Goal: Information Seeking & Learning: Learn about a topic

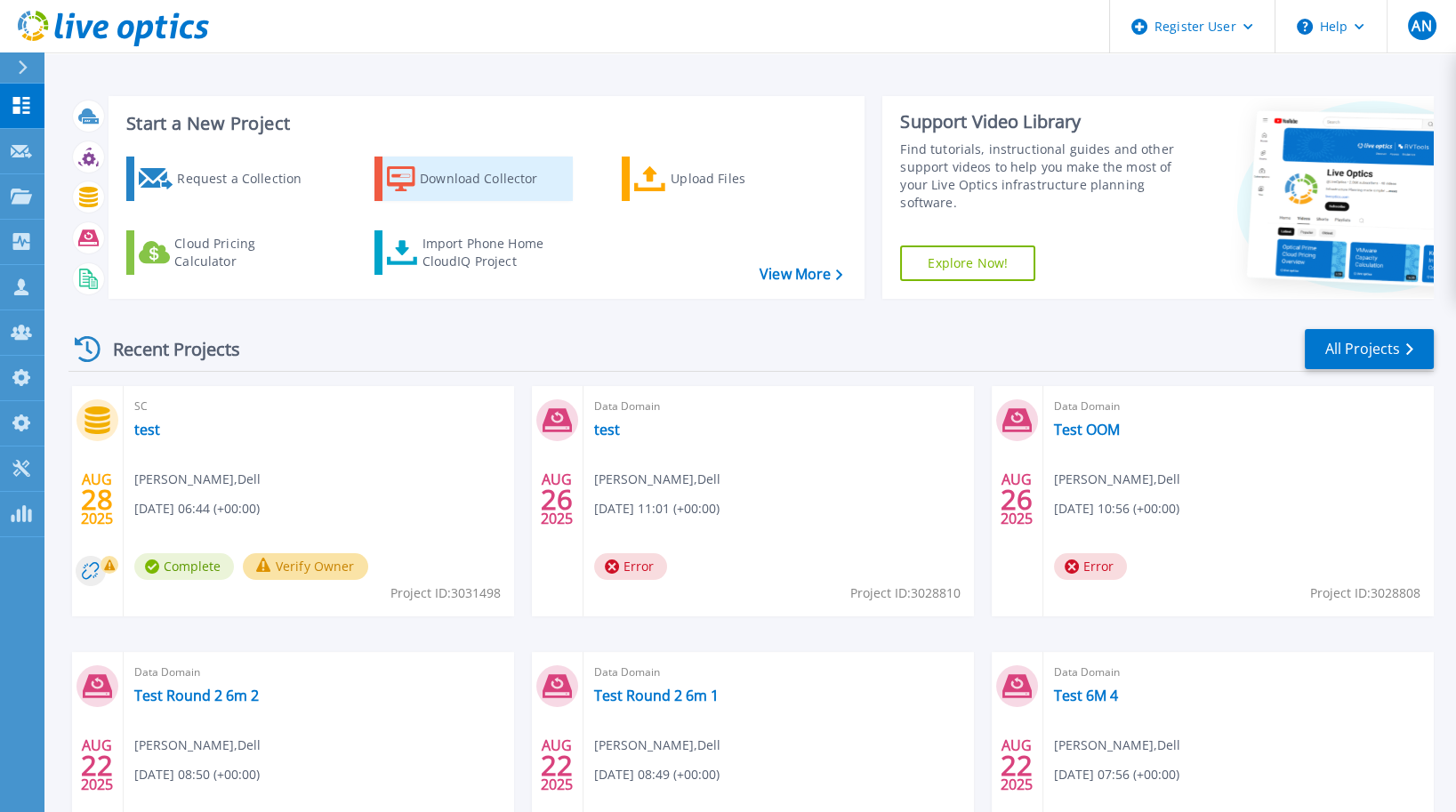
click at [418, 183] on link "Download Collector" at bounding box center [473, 178] width 198 height 44
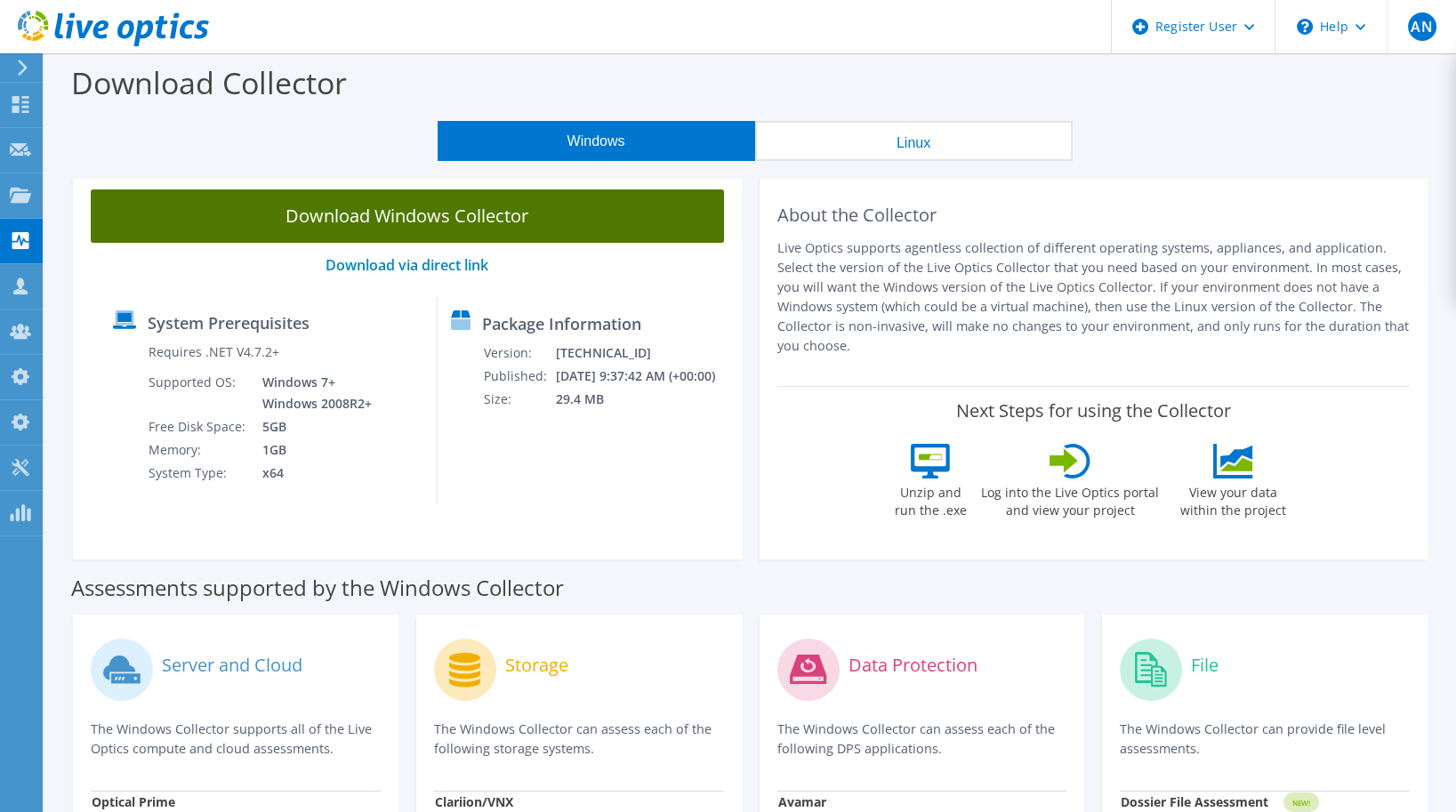
click at [576, 207] on link "Download Windows Collector" at bounding box center [407, 216] width 633 height 53
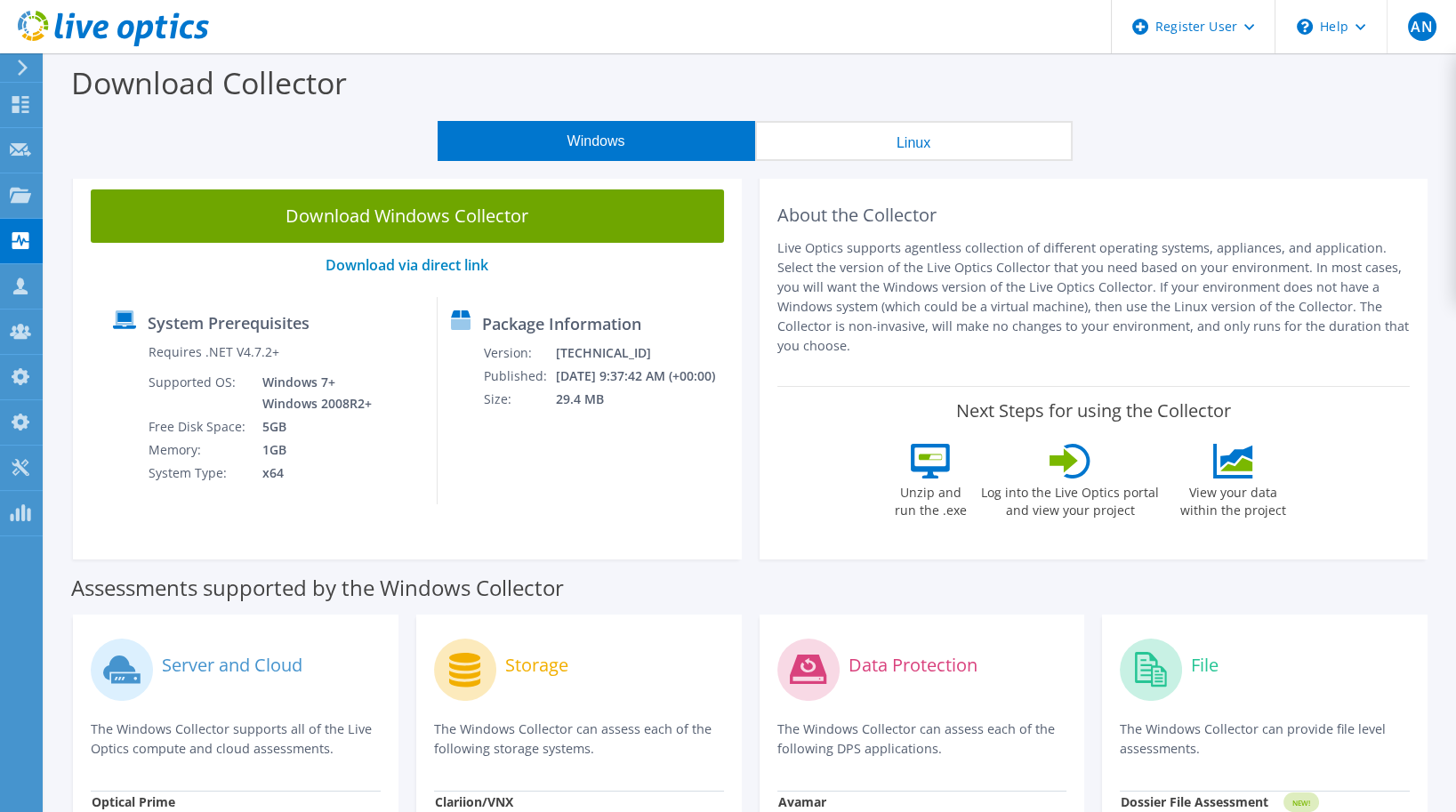
click at [128, 24] on use at bounding box center [113, 29] width 191 height 35
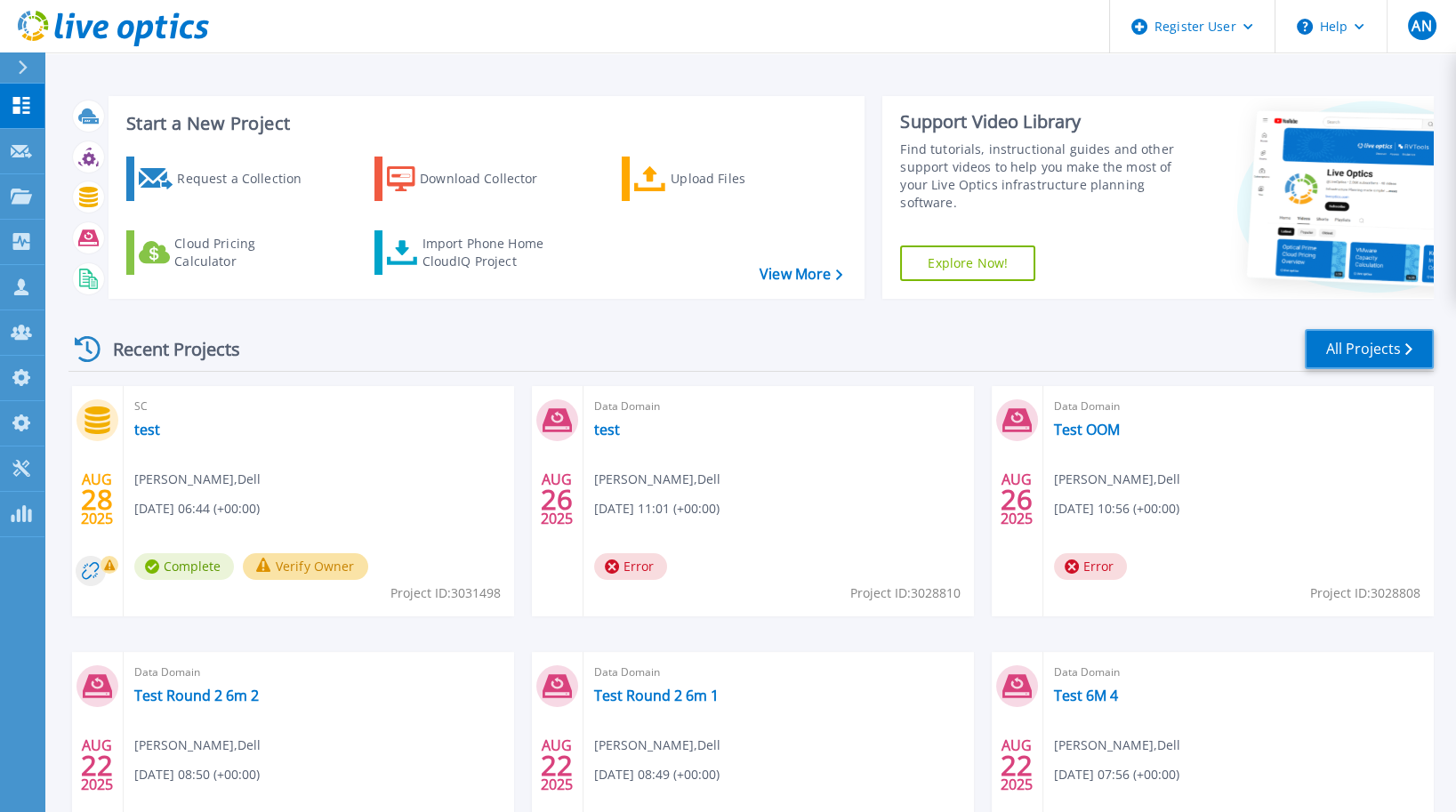
click at [1346, 363] on link "All Projects" at bounding box center [1368, 348] width 129 height 40
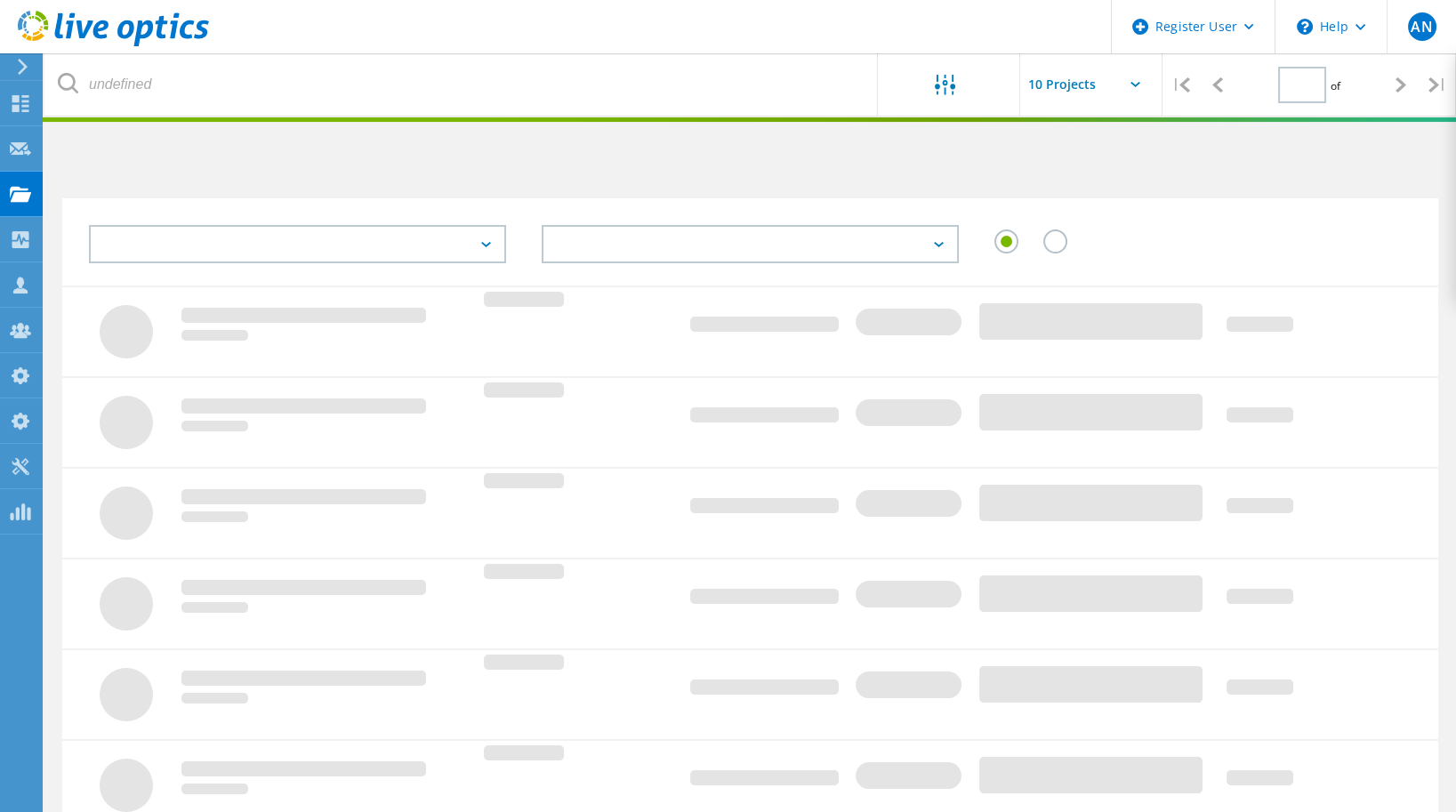
type input "1"
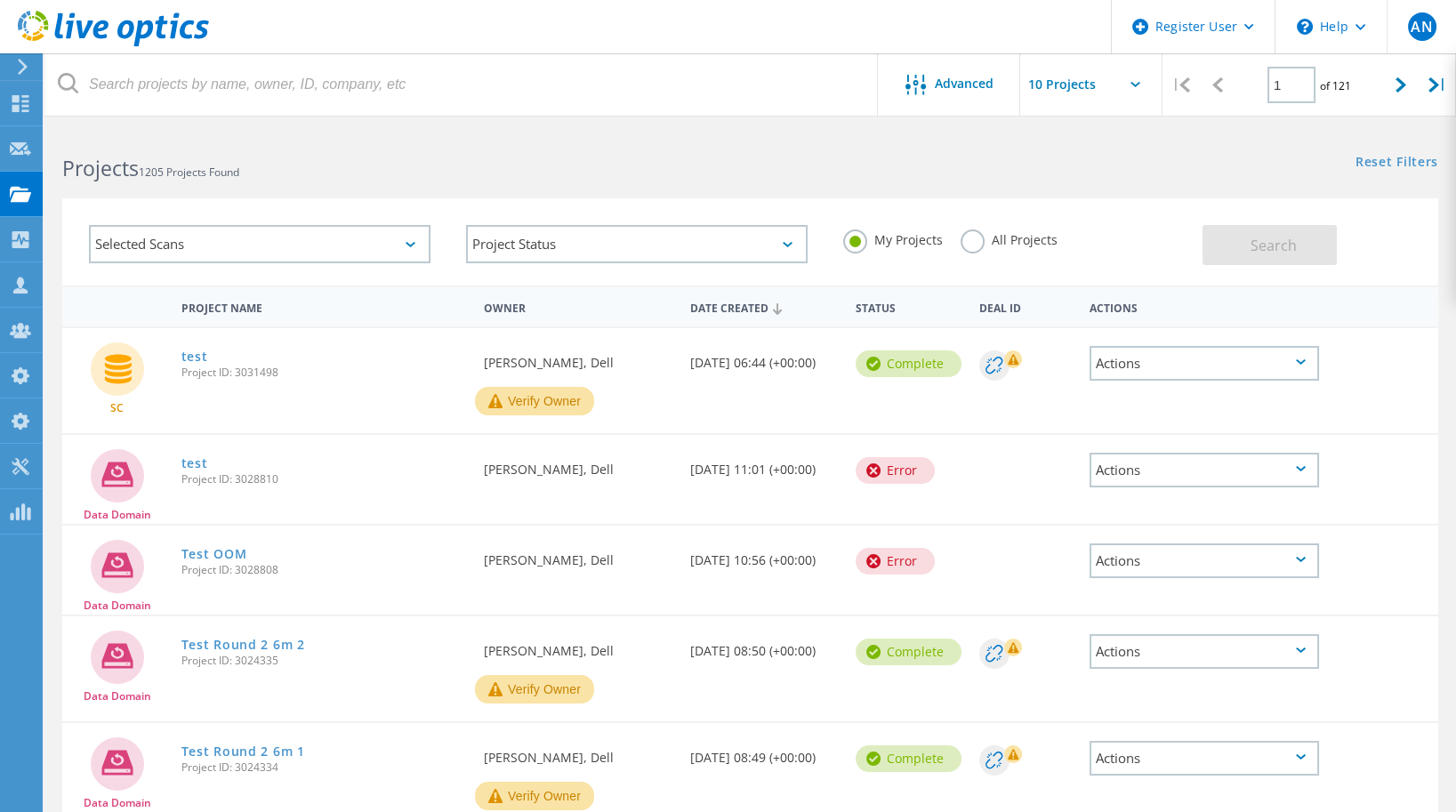
click at [287, 231] on div "Selected Scans" at bounding box center [259, 244] width 342 height 38
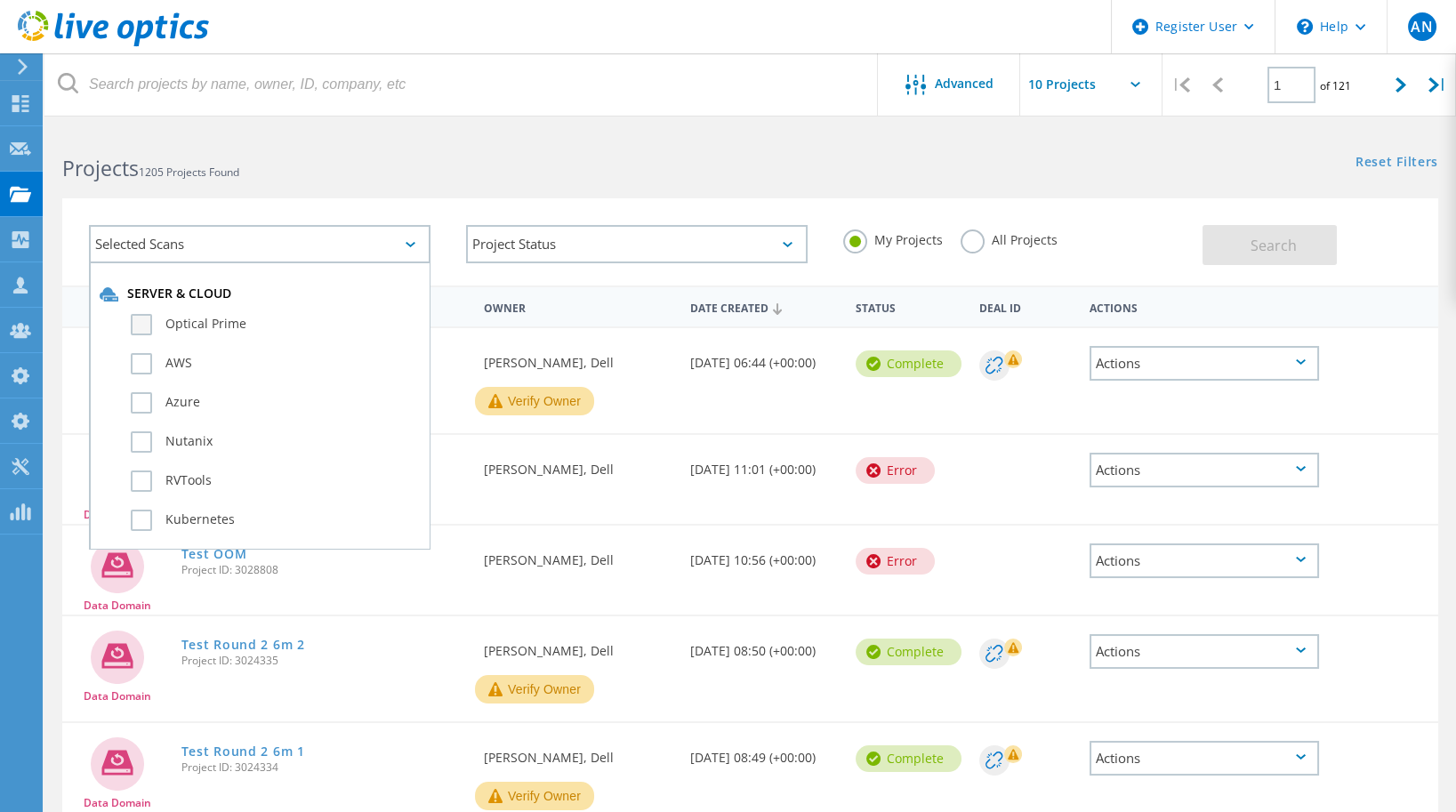
click at [193, 322] on label "Optical Prime" at bounding box center [276, 325] width 289 height 22
click at [0, 0] on input "Optical Prime" at bounding box center [0, 0] width 0 height 0
click at [538, 269] on div "Project Status In Progress Complete Published Anonymous Archived Error" at bounding box center [636, 243] width 377 height 74
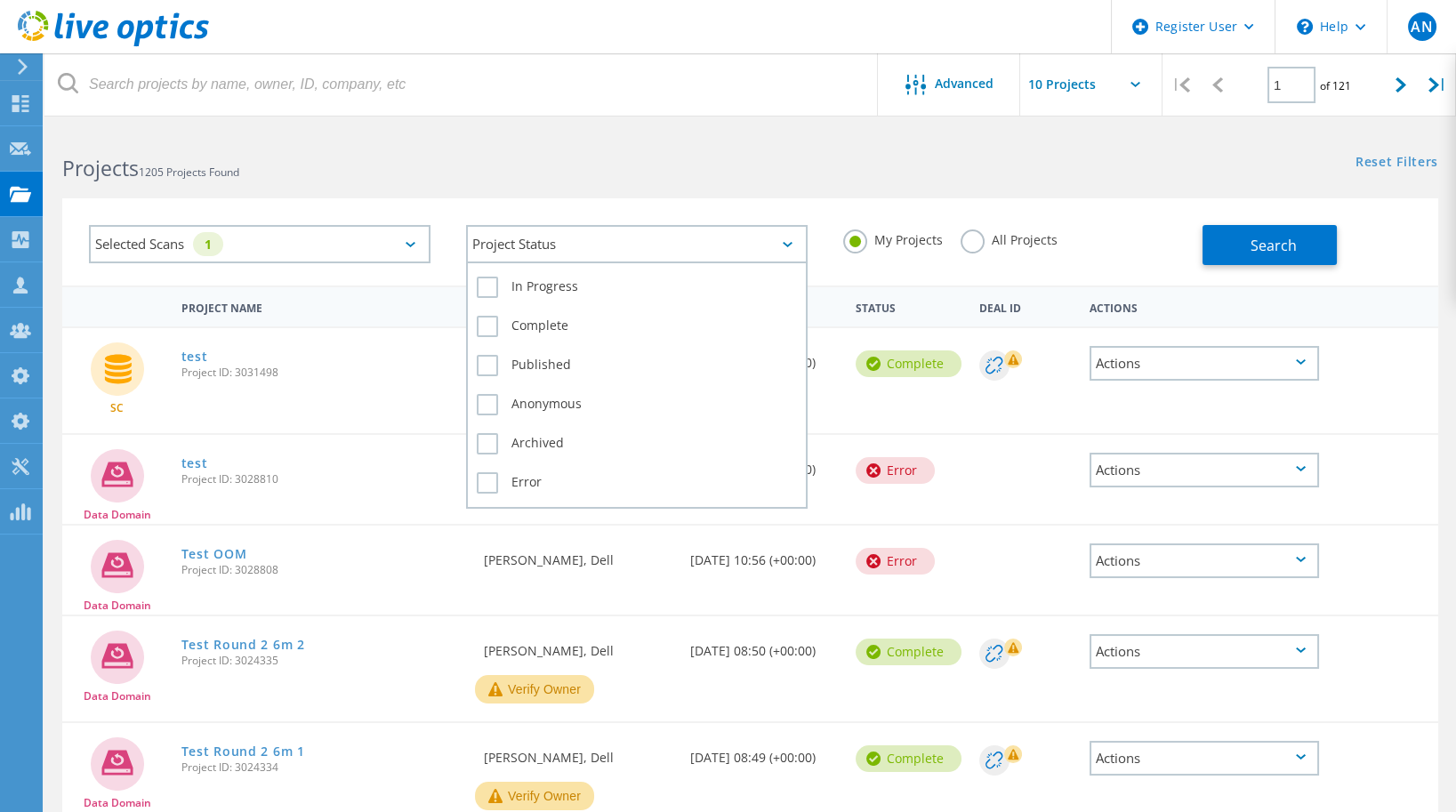
click at [566, 243] on div "Project Status" at bounding box center [636, 244] width 342 height 38
click at [570, 292] on label "In Progress" at bounding box center [636, 287] width 320 height 22
click at [0, 0] on input "In Progress" at bounding box center [0, 0] width 0 height 0
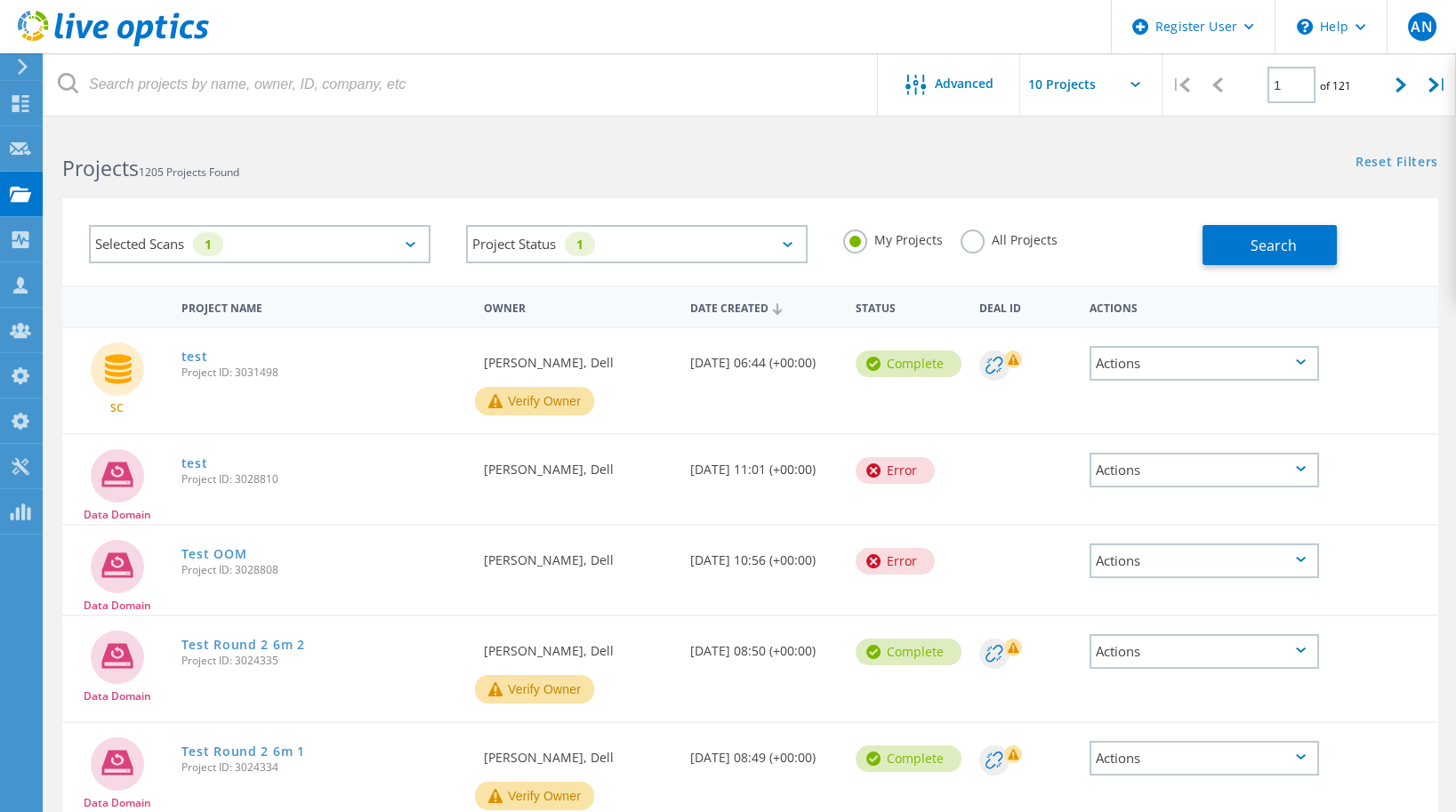
click at [982, 243] on label "All Projects" at bounding box center [1009, 237] width 96 height 17
click at [0, 0] on input "All Projects" at bounding box center [0, 0] width 0 height 0
click at [1297, 259] on button "Search" at bounding box center [1269, 245] width 134 height 40
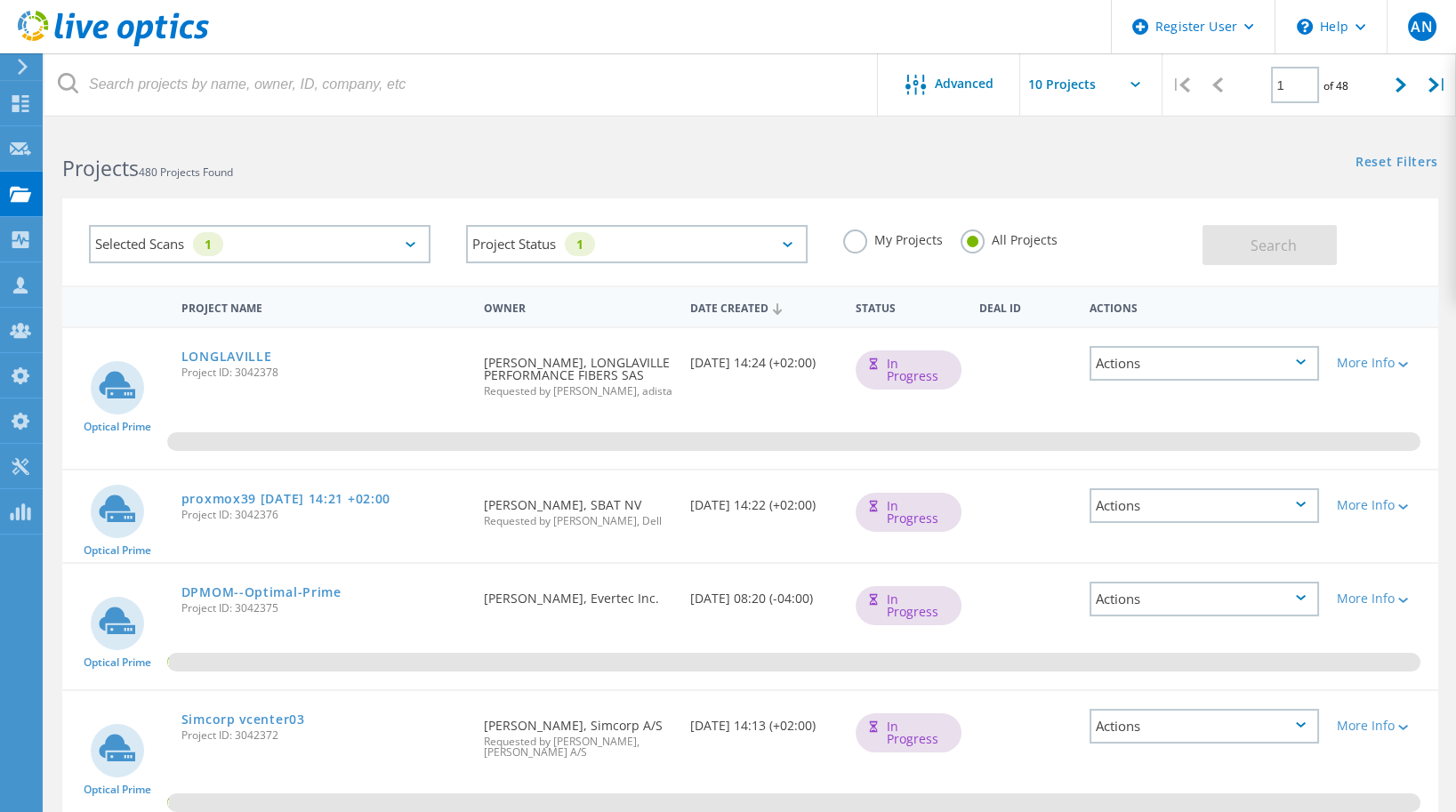
click at [88, 45] on icon at bounding box center [113, 29] width 191 height 36
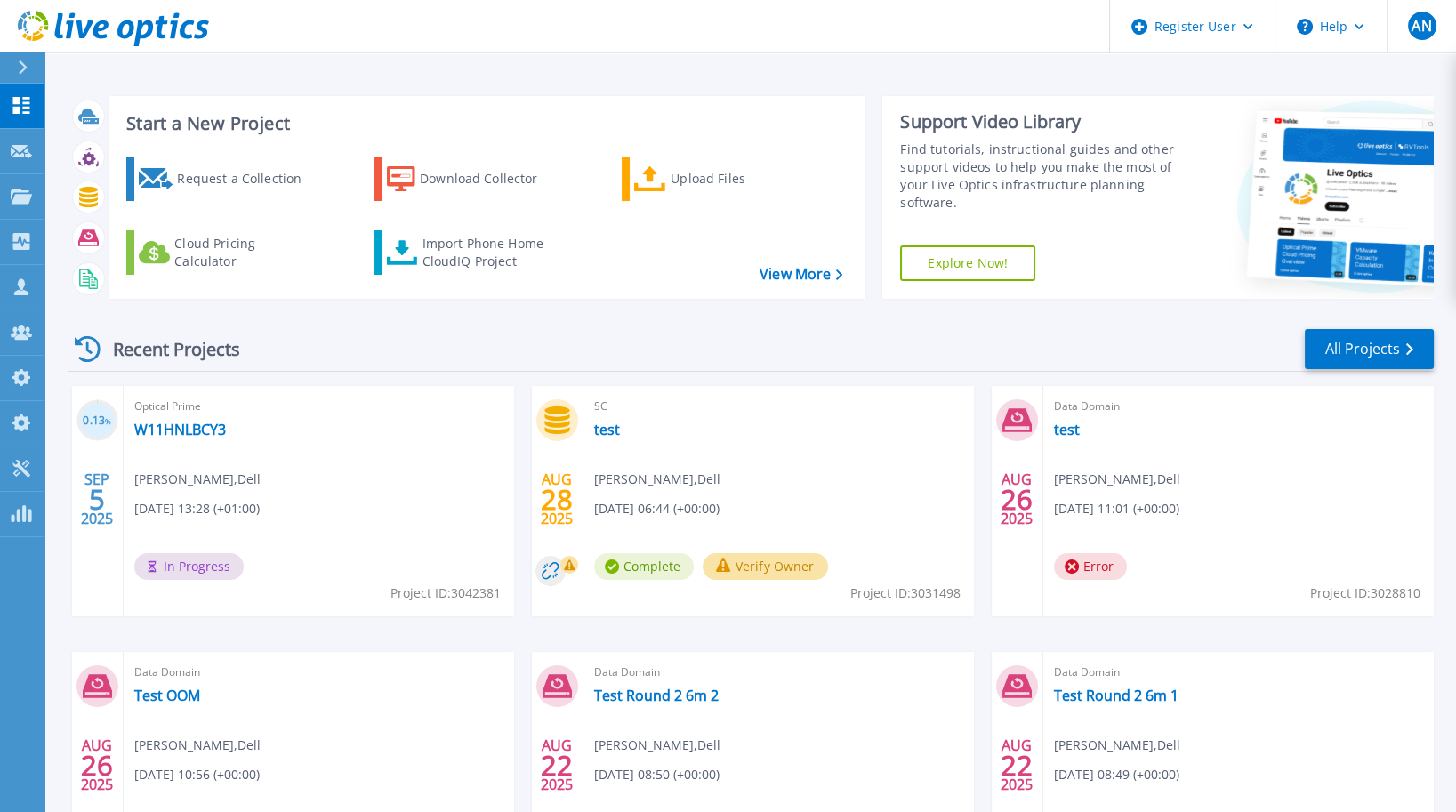
click at [769, 322] on div "Recent Projects All Projects 0.13 % [DATE] Optical Prime W11HNLBCY3 [PERSON_NAM…" at bounding box center [751, 622] width 1364 height 619
click at [55, 29] on icon at bounding box center [113, 29] width 191 height 36
click at [198, 417] on div "Optical Prime W11HNLBCY3 Anthony Nyhan , Dell 09/05/2025, 13:28 (+01:00) In Pro…" at bounding box center [319, 501] width 391 height 230
click at [197, 430] on link "W11HNLBCY3" at bounding box center [179, 429] width 92 height 18
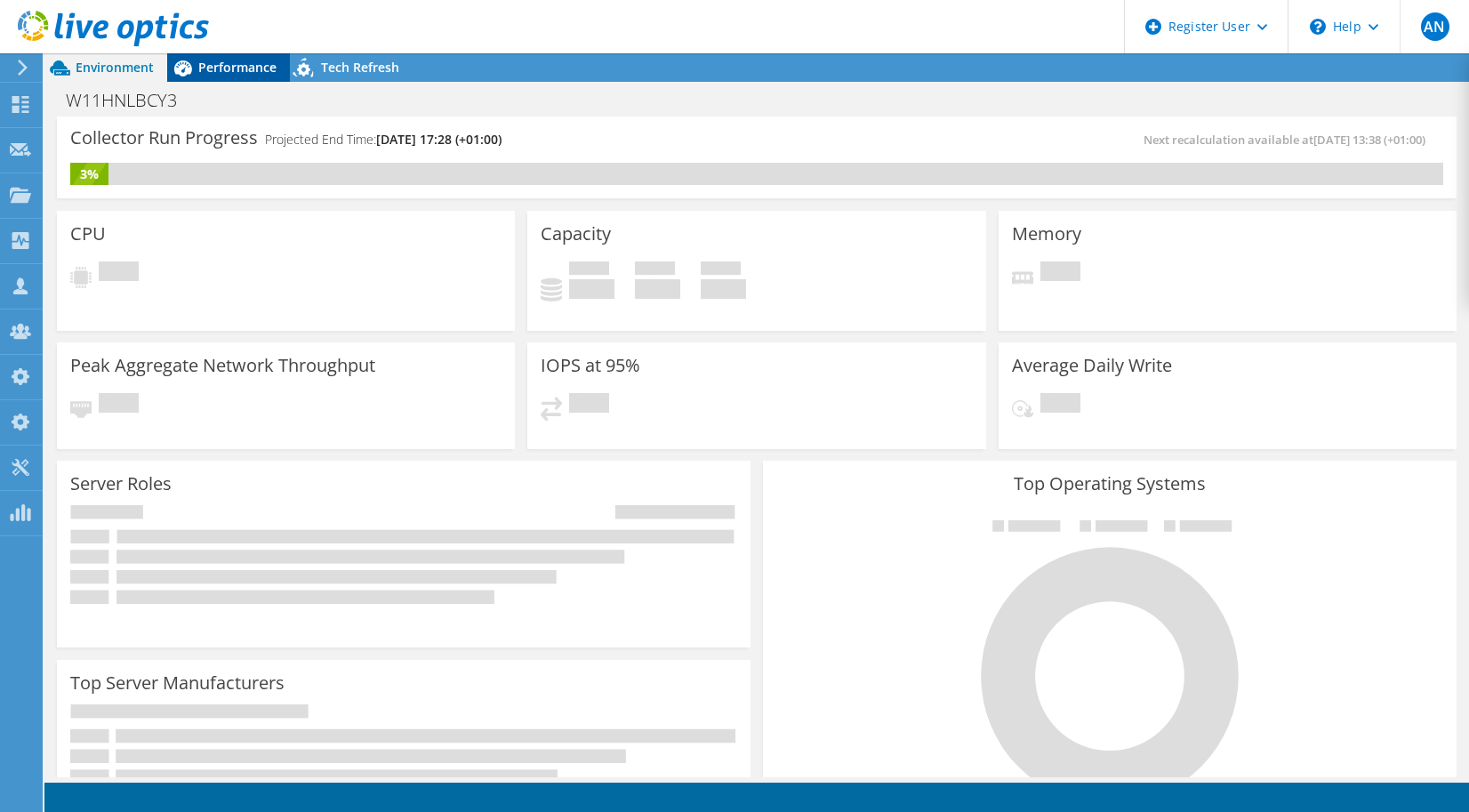
click at [215, 79] on div "Performance" at bounding box center [228, 67] width 123 height 29
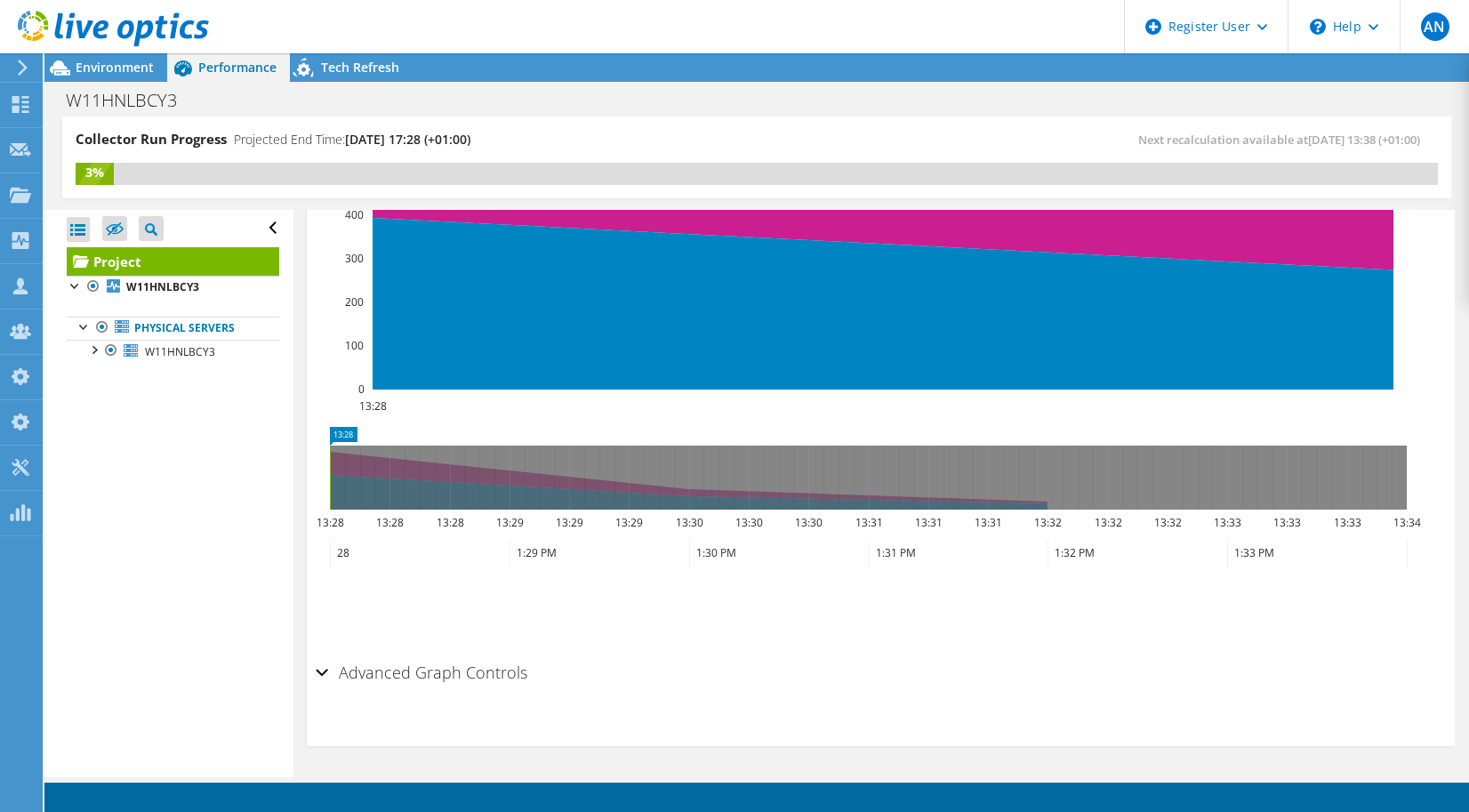
scroll to position [561, 0]
click at [342, 505] on icon at bounding box center [868, 477] width 1077 height 64
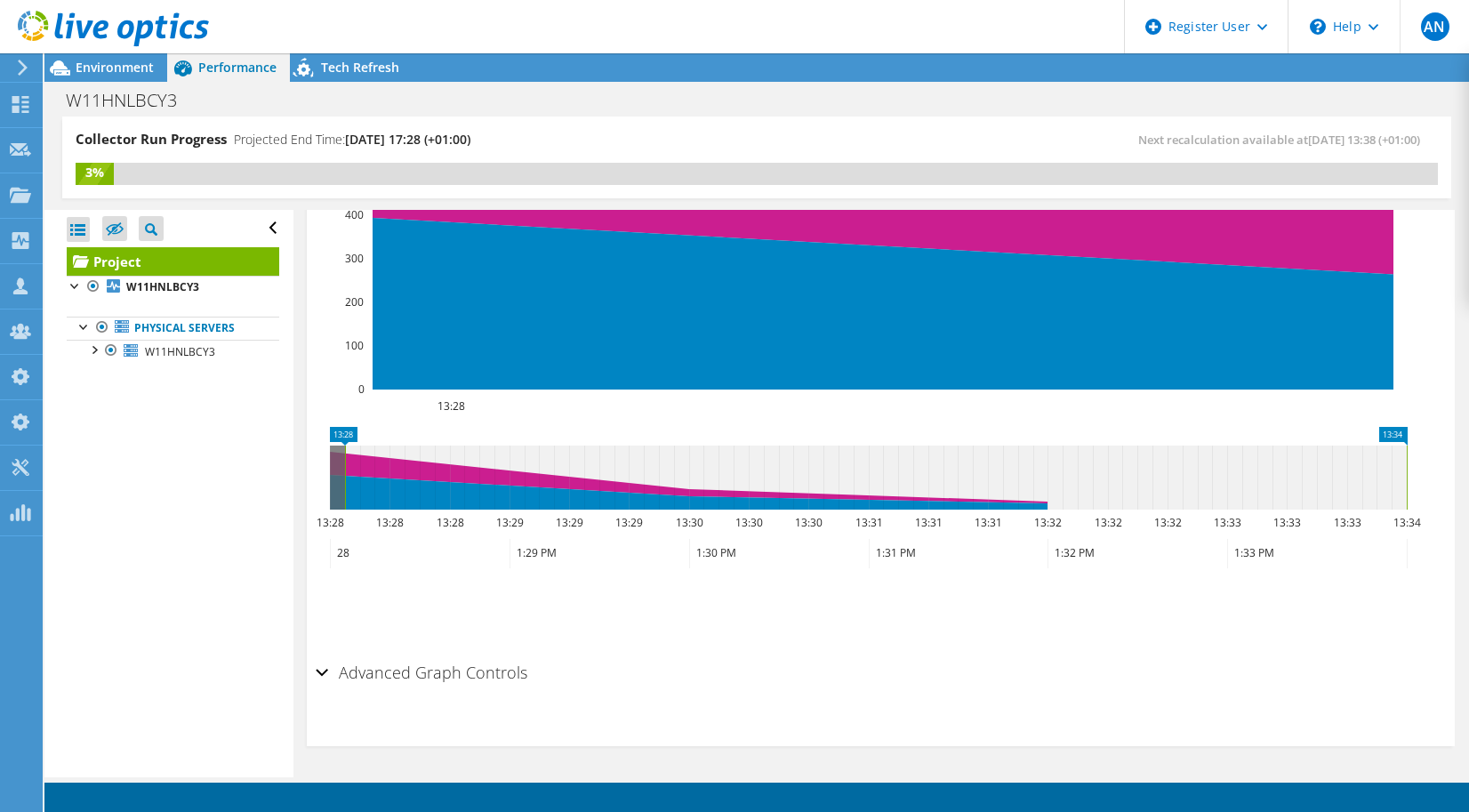
drag, startPoint x: 342, startPoint y: 505, endPoint x: 1472, endPoint y: 519, distance: 1130.1
click at [1468, 519] on html "AN Dell Admin User Anthony Nyhan Anthony.Nyhan@dell.com Dell My Profile Log Out…" at bounding box center [734, 406] width 1469 height 812
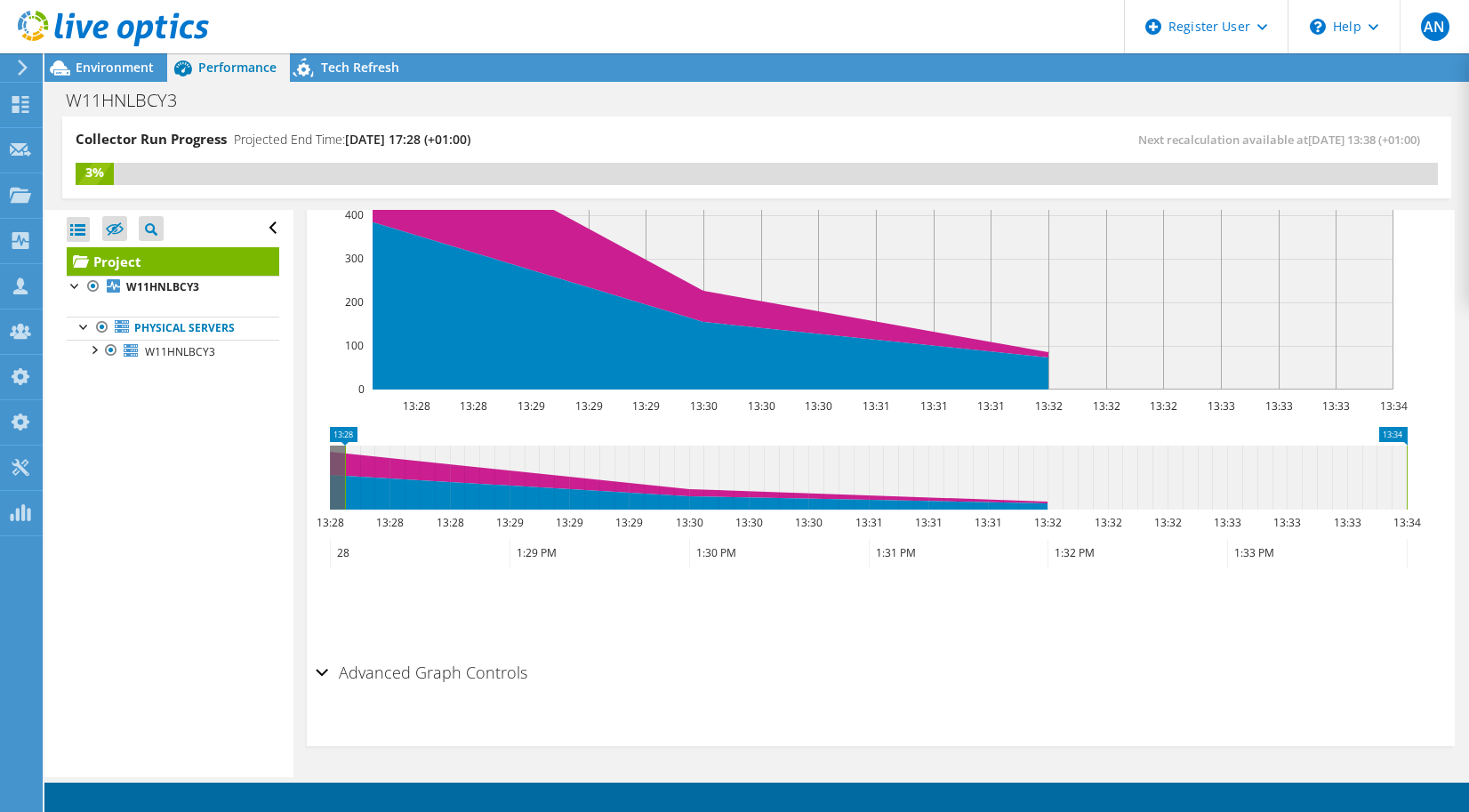
drag, startPoint x: 344, startPoint y: 470, endPoint x: 194, endPoint y: 447, distance: 151.8
click at [194, 447] on div "Collector Run Progress Projected End Time: 09/05/2025, 17:28 (+01:00) Next reca…" at bounding box center [756, 446] width 1425 height 660
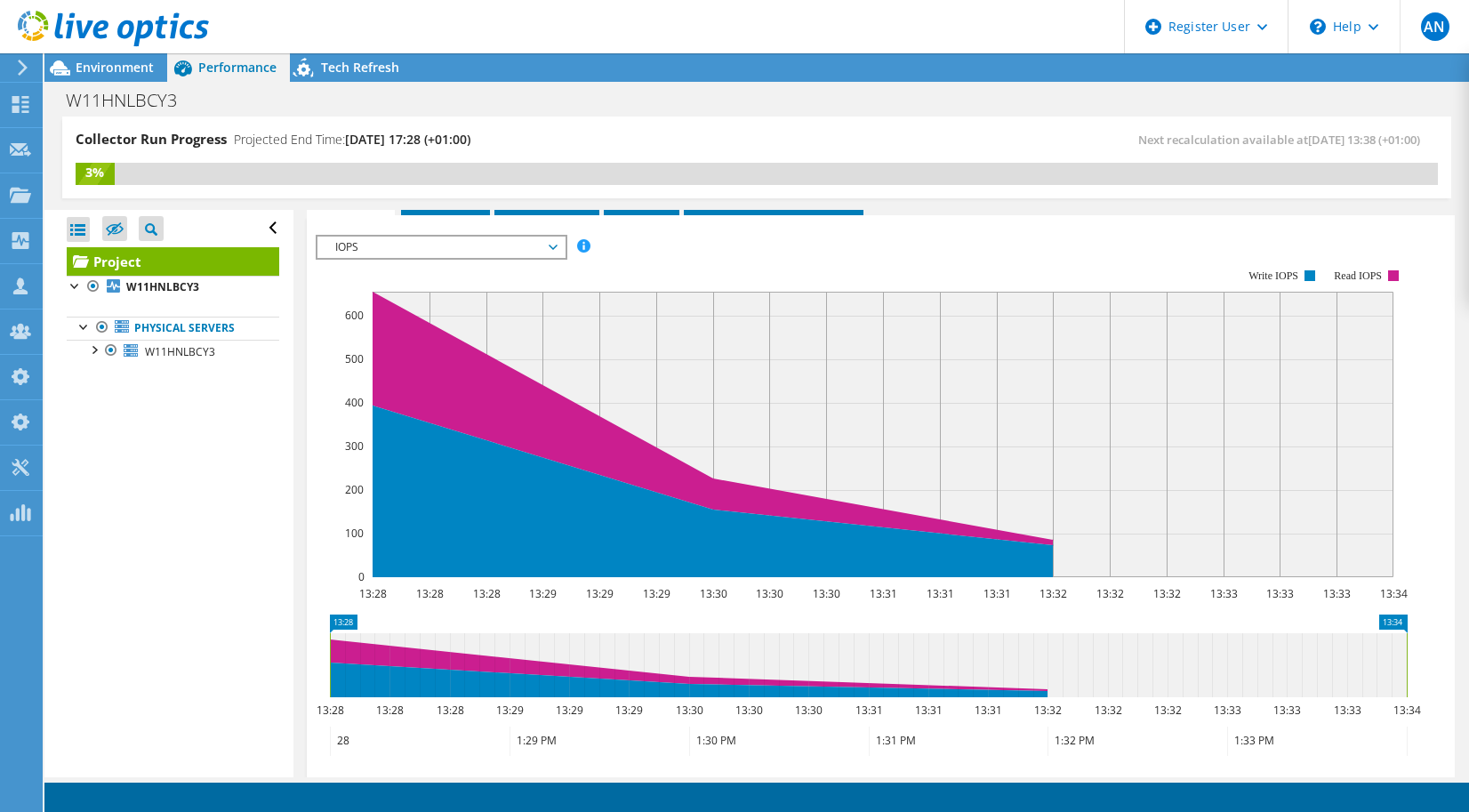
scroll to position [329, 0]
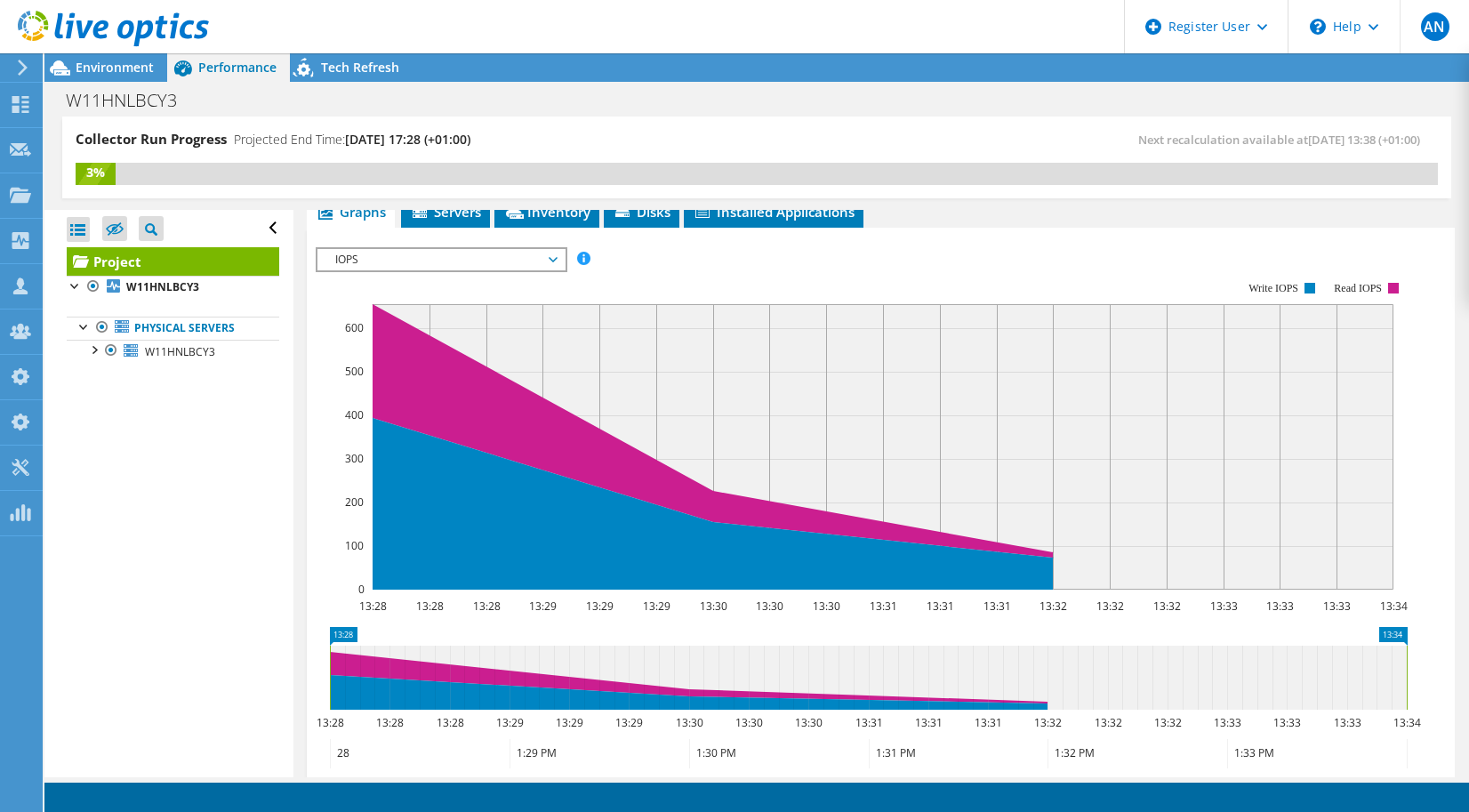
click at [990, 227] on ul "Graphs Servers Inventory Hypervisor Disks Cluster Disks Installed Applications" at bounding box center [881, 213] width 1148 height 31
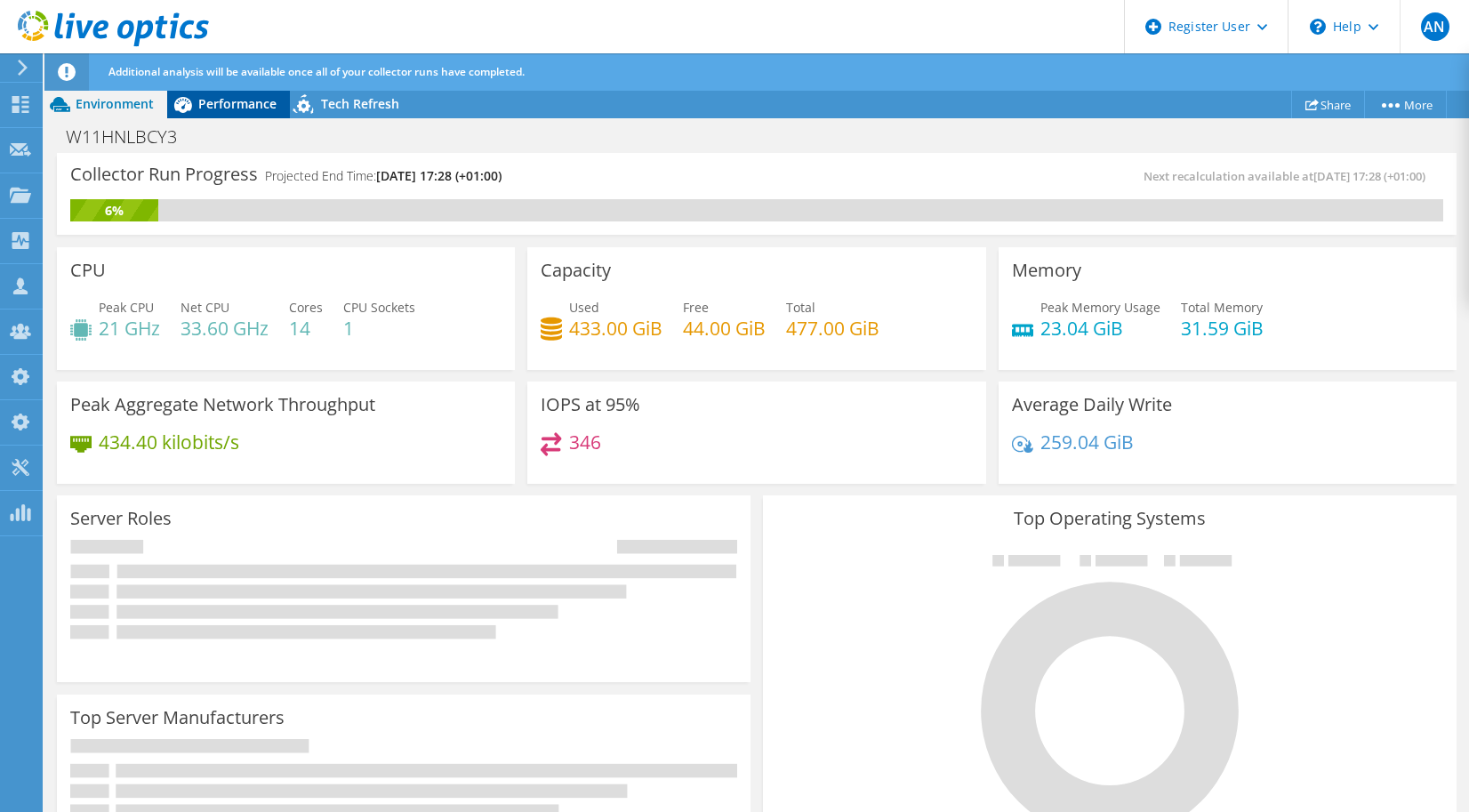
click at [250, 101] on span "Performance" at bounding box center [236, 103] width 78 height 17
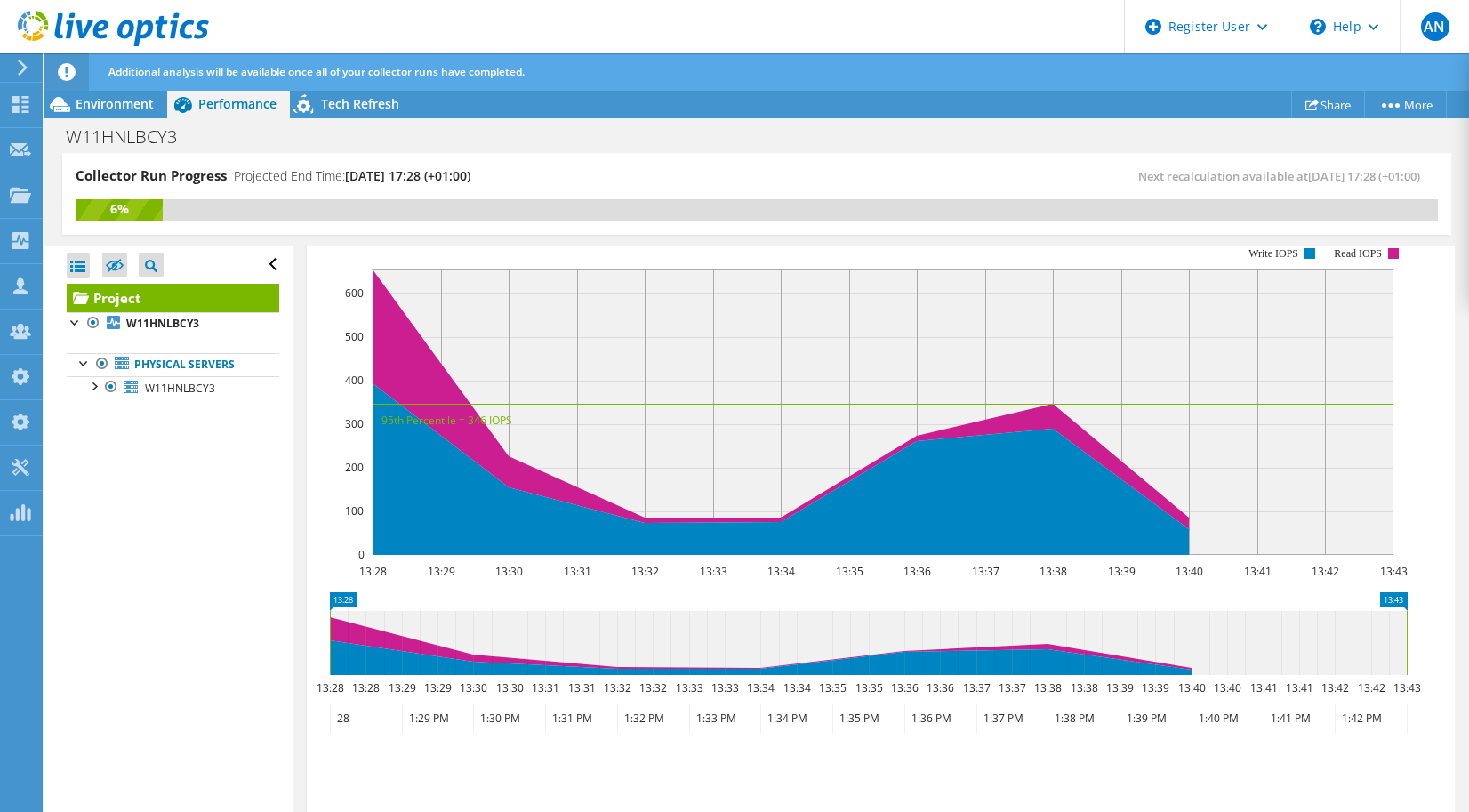
scroll to position [458, 0]
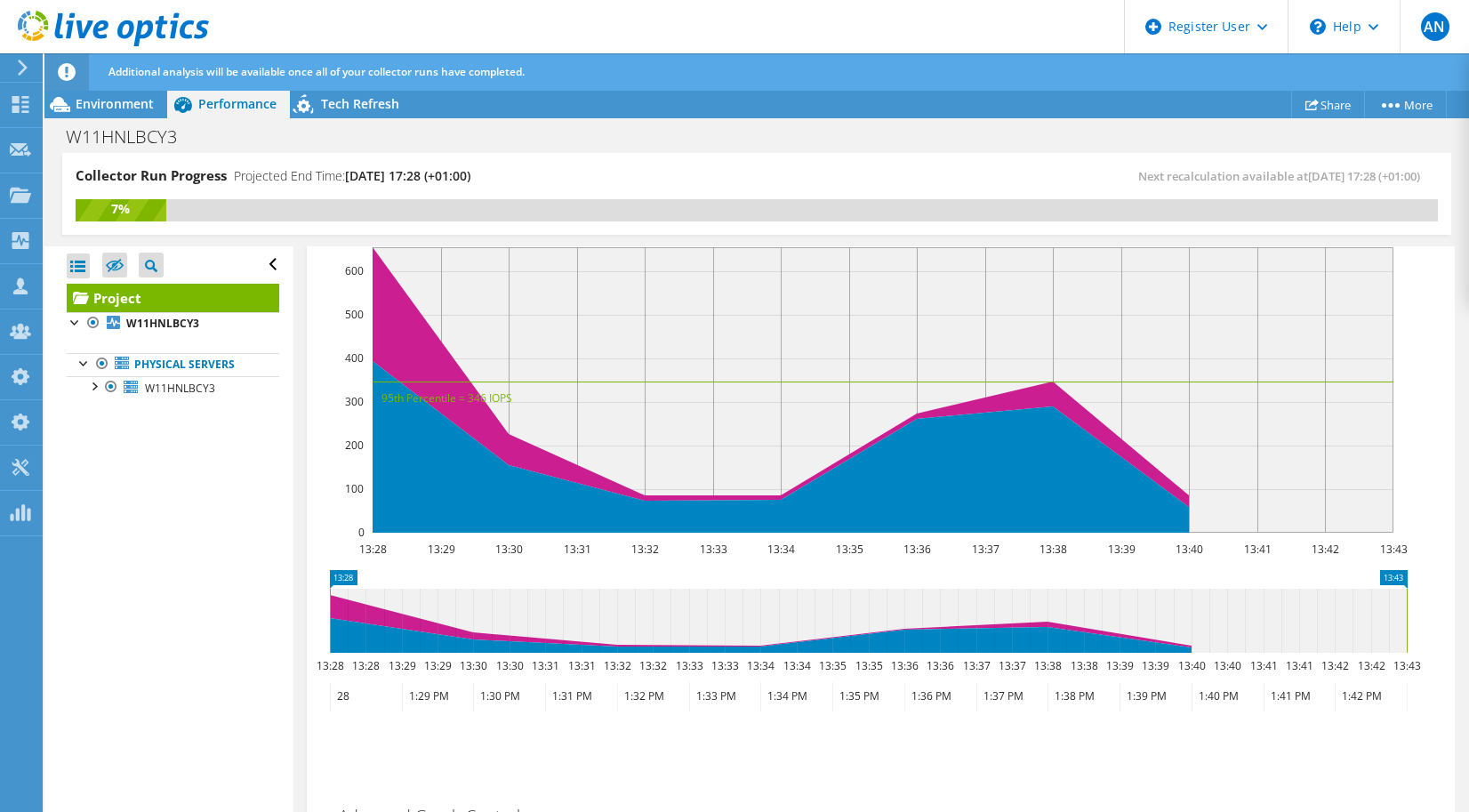
click at [91, 18] on icon at bounding box center [113, 29] width 191 height 36
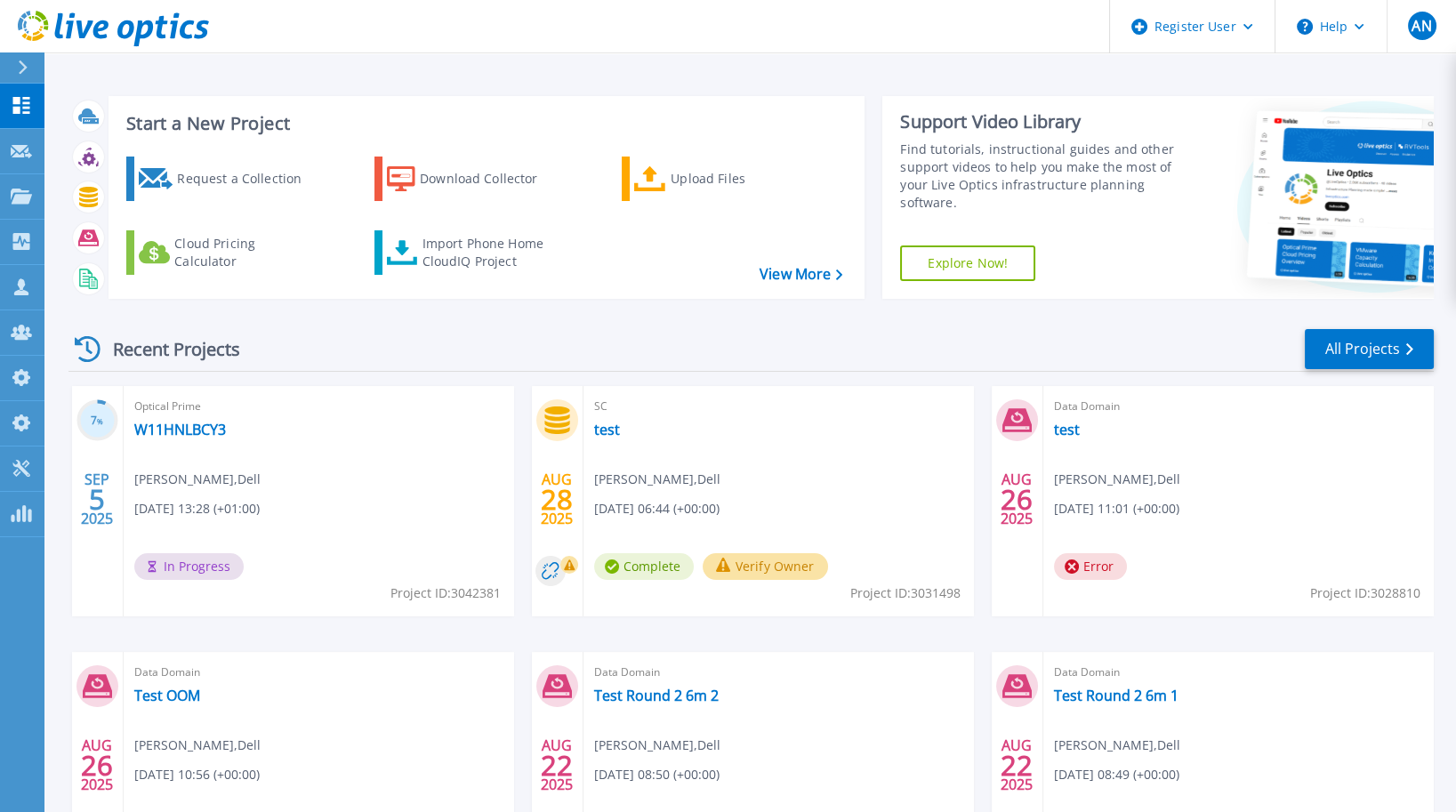
click at [1385, 380] on div "Recent Projects All Projects 7 % [DATE] Optical Prime W11HNLBCY3 [PERSON_NAME] …" at bounding box center [751, 622] width 1364 height 619
click at [1389, 367] on link "All Projects" at bounding box center [1368, 348] width 129 height 40
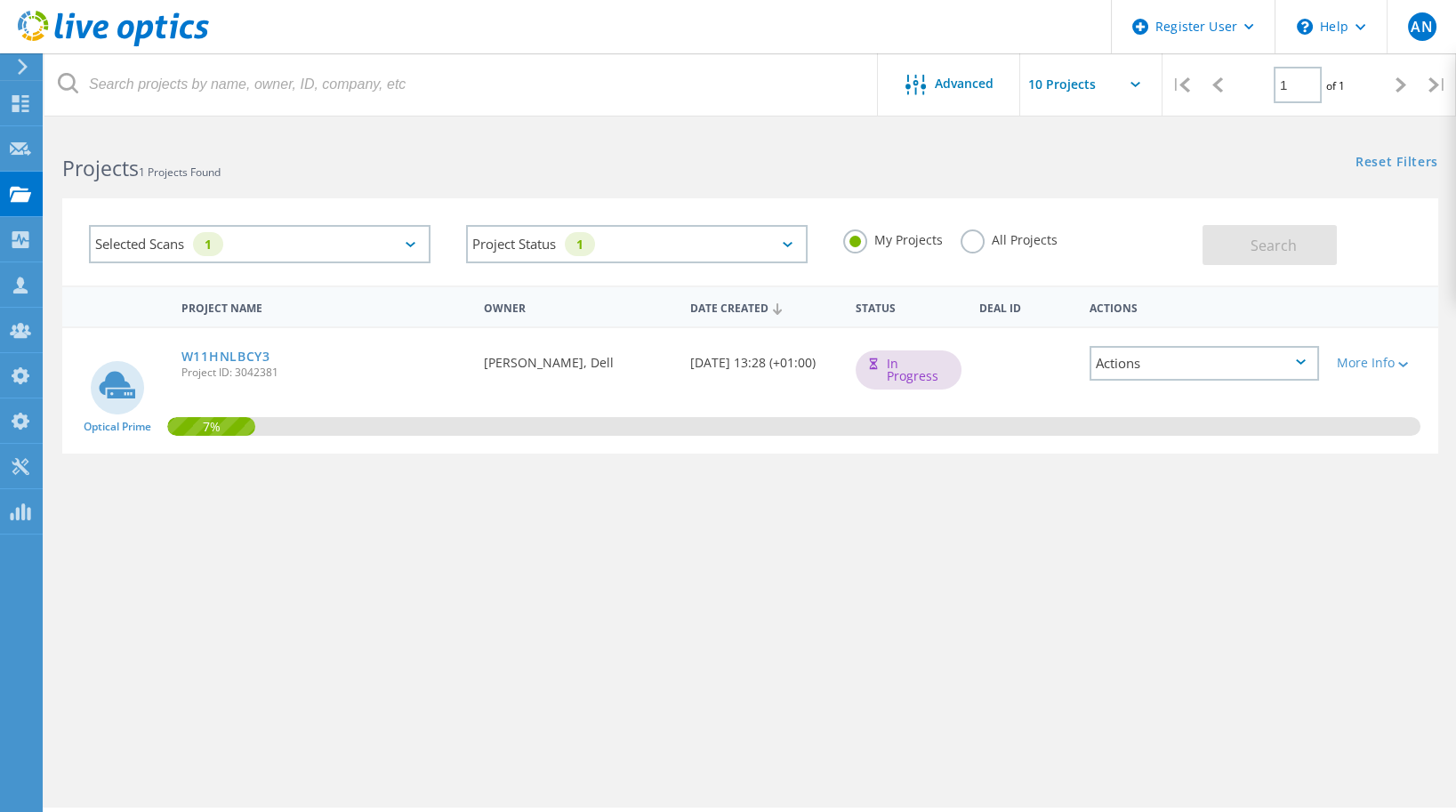
click at [970, 231] on label "All Projects" at bounding box center [1009, 237] width 96 height 17
click at [0, 0] on input "All Projects" at bounding box center [0, 0] width 0 height 0
click at [1249, 261] on button "Search" at bounding box center [1269, 245] width 134 height 40
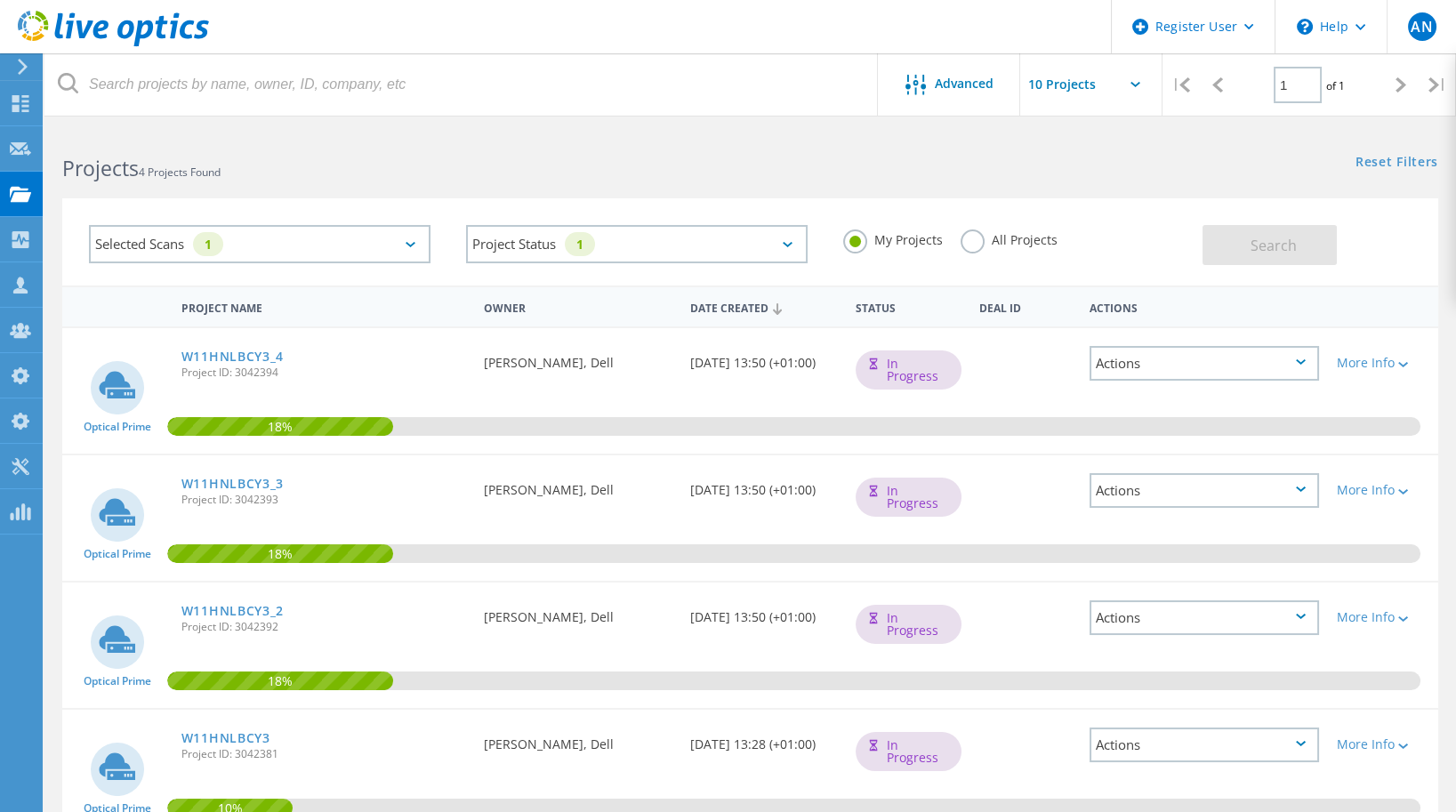
click at [972, 238] on label "All Projects" at bounding box center [1009, 237] width 96 height 17
click at [0, 0] on input "All Projects" at bounding box center [0, 0] width 0 height 0
click at [1279, 248] on span "Search" at bounding box center [1273, 245] width 46 height 20
click at [464, 192] on div "Selected Scans 1 Project Status 1 In Progress Complete Published Anonymous Arch…" at bounding box center [749, 230] width 1411 height 109
click at [444, 235] on div "Selected Scans 1" at bounding box center [259, 243] width 377 height 74
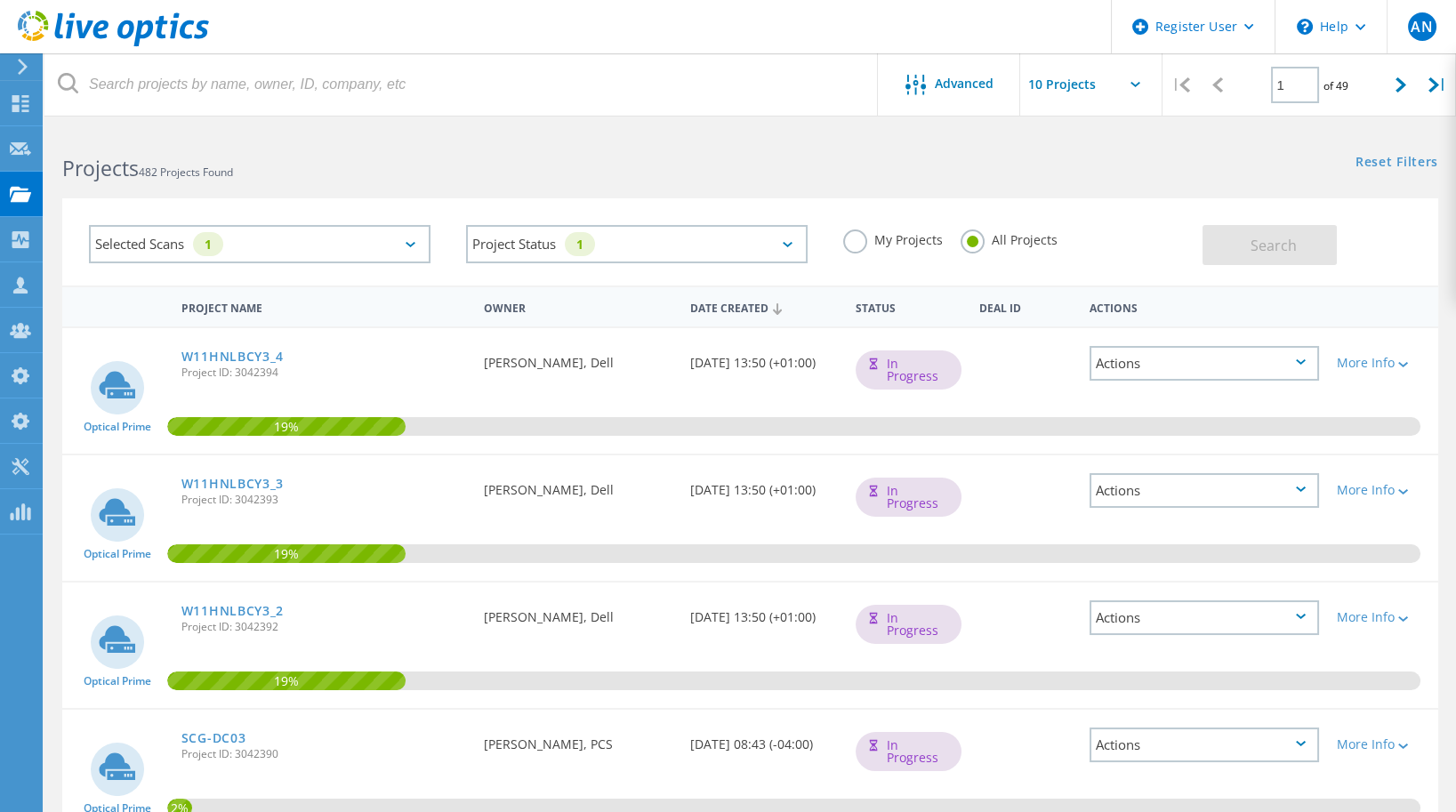
click at [444, 235] on div "Selected Scans 1" at bounding box center [259, 243] width 377 height 74
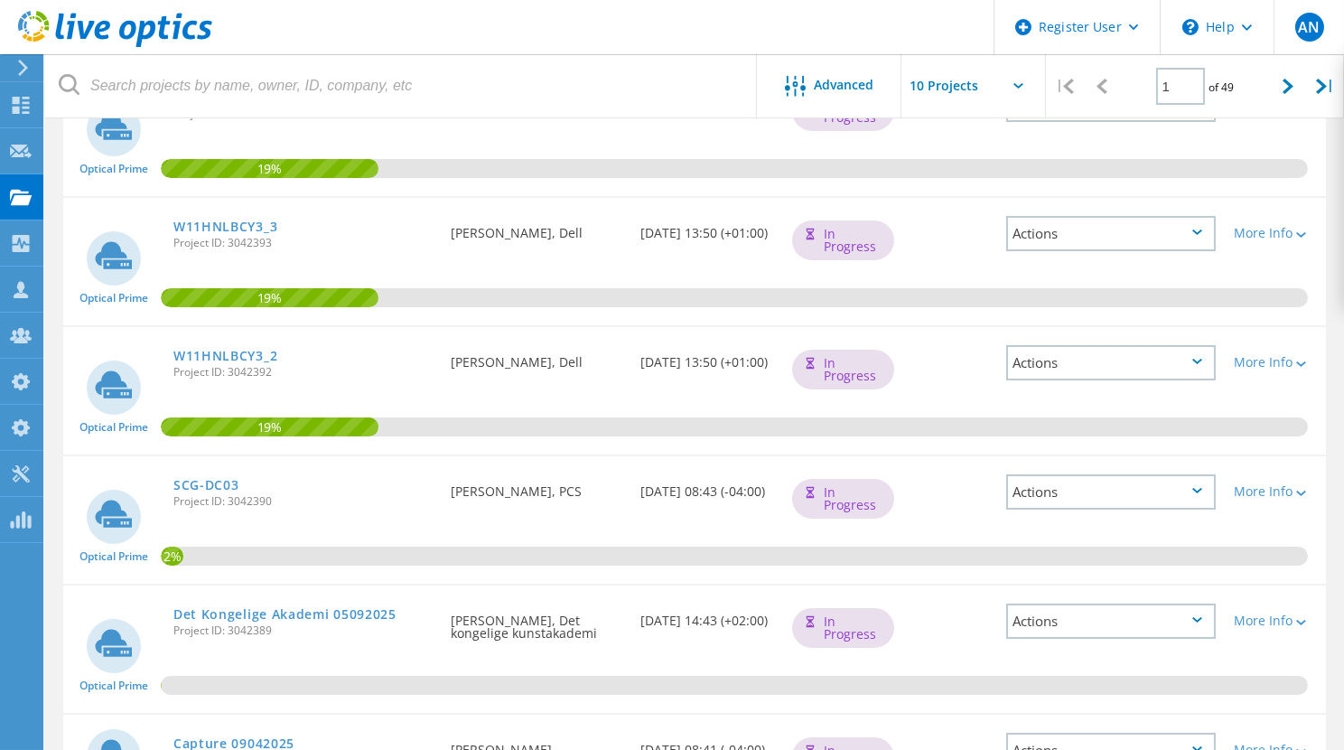
scroll to position [329, 0]
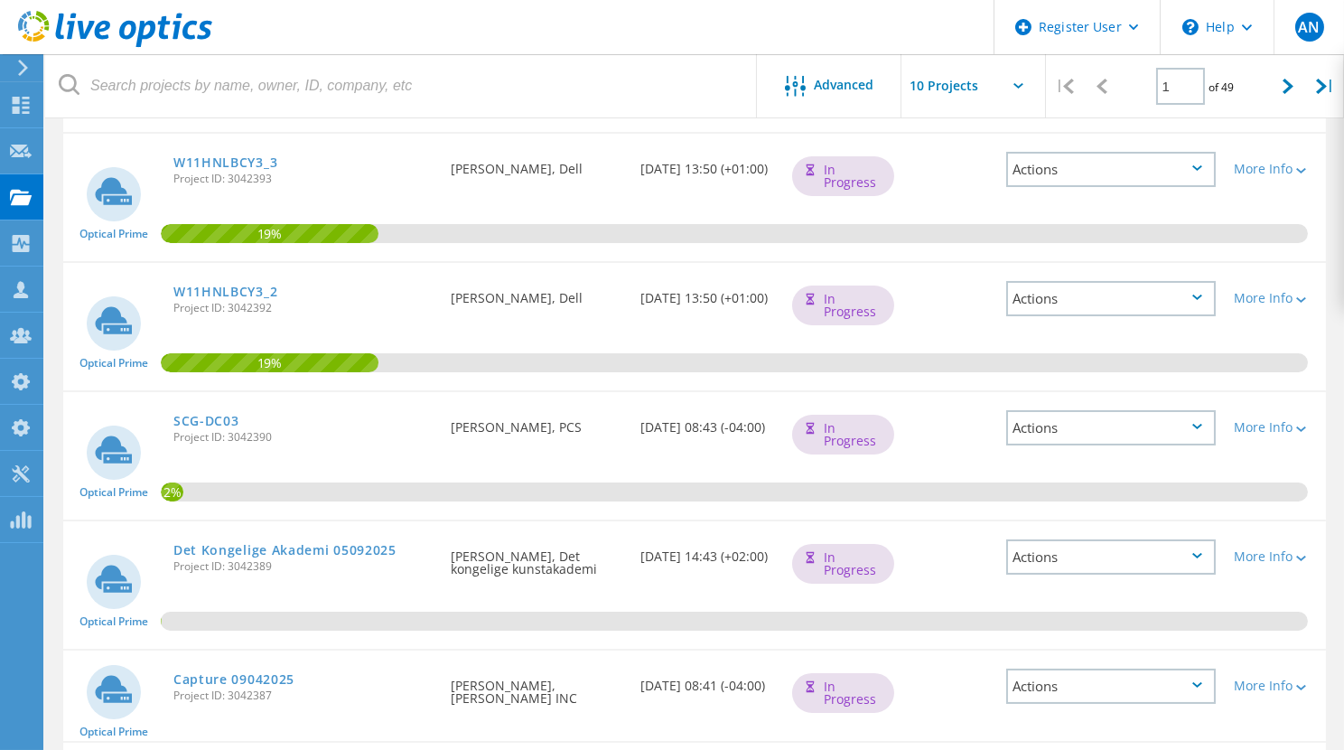
click at [123, 20] on icon at bounding box center [115, 29] width 194 height 37
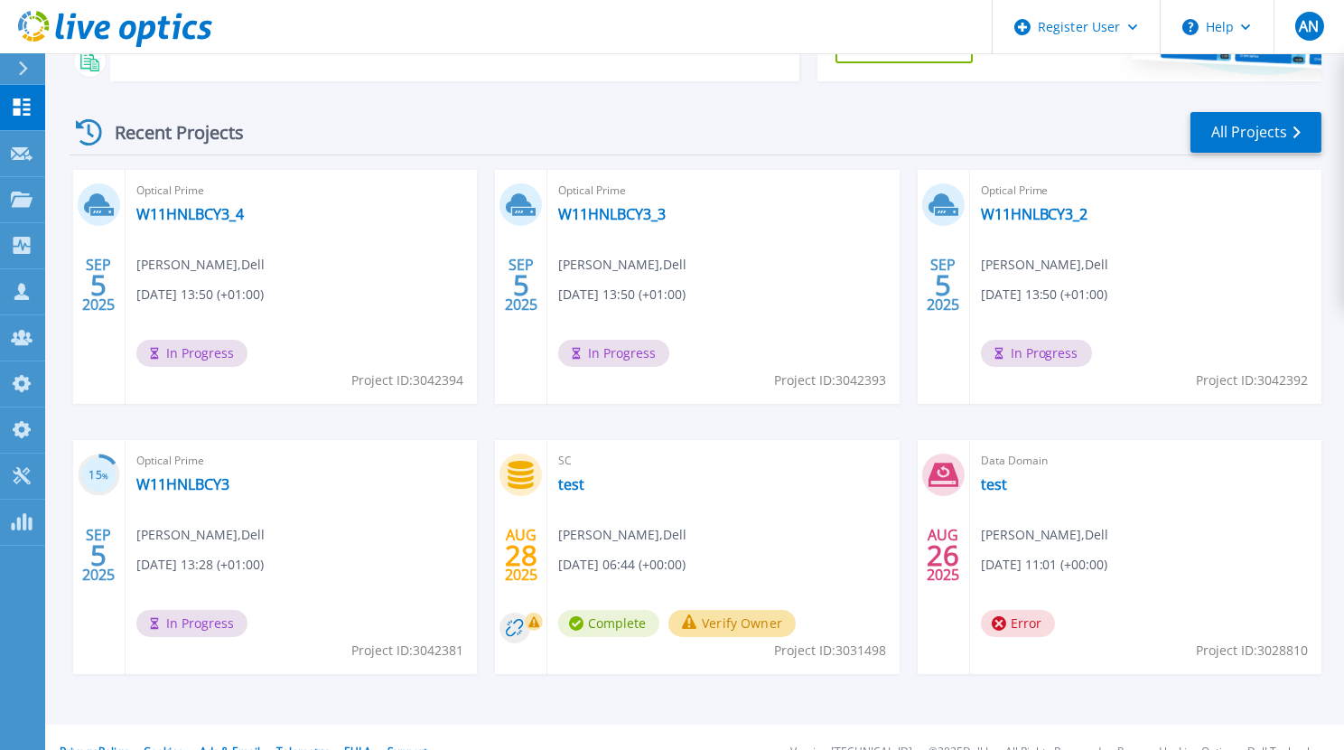
scroll to position [220, 0]
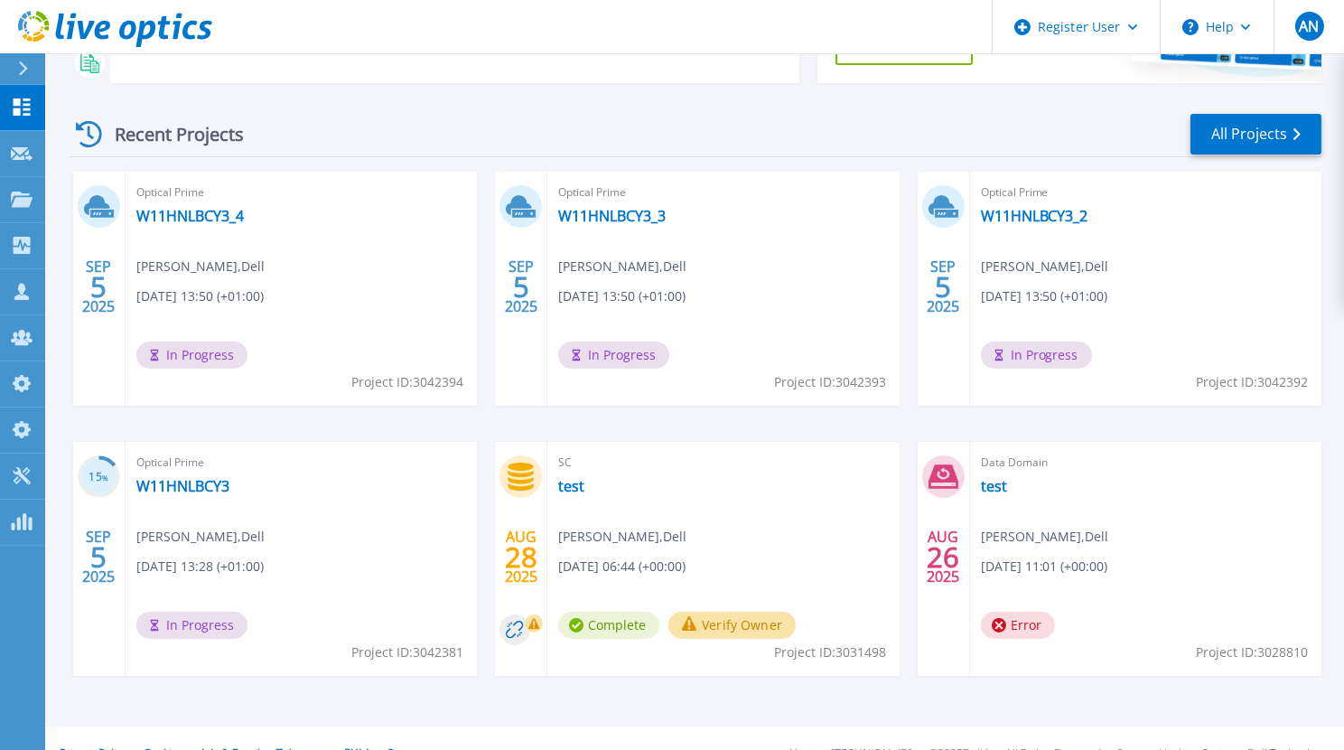
click at [68, 15] on icon at bounding box center [115, 29] width 194 height 37
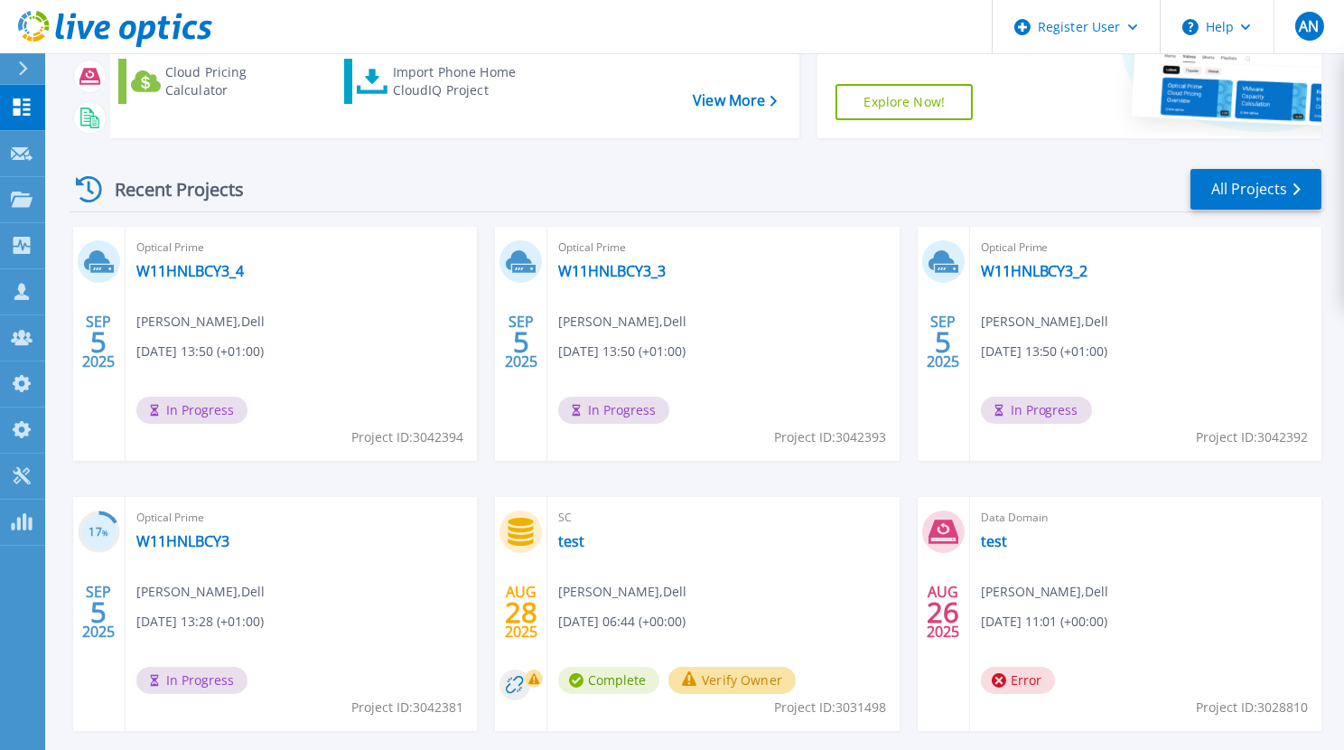
scroll to position [250, 0]
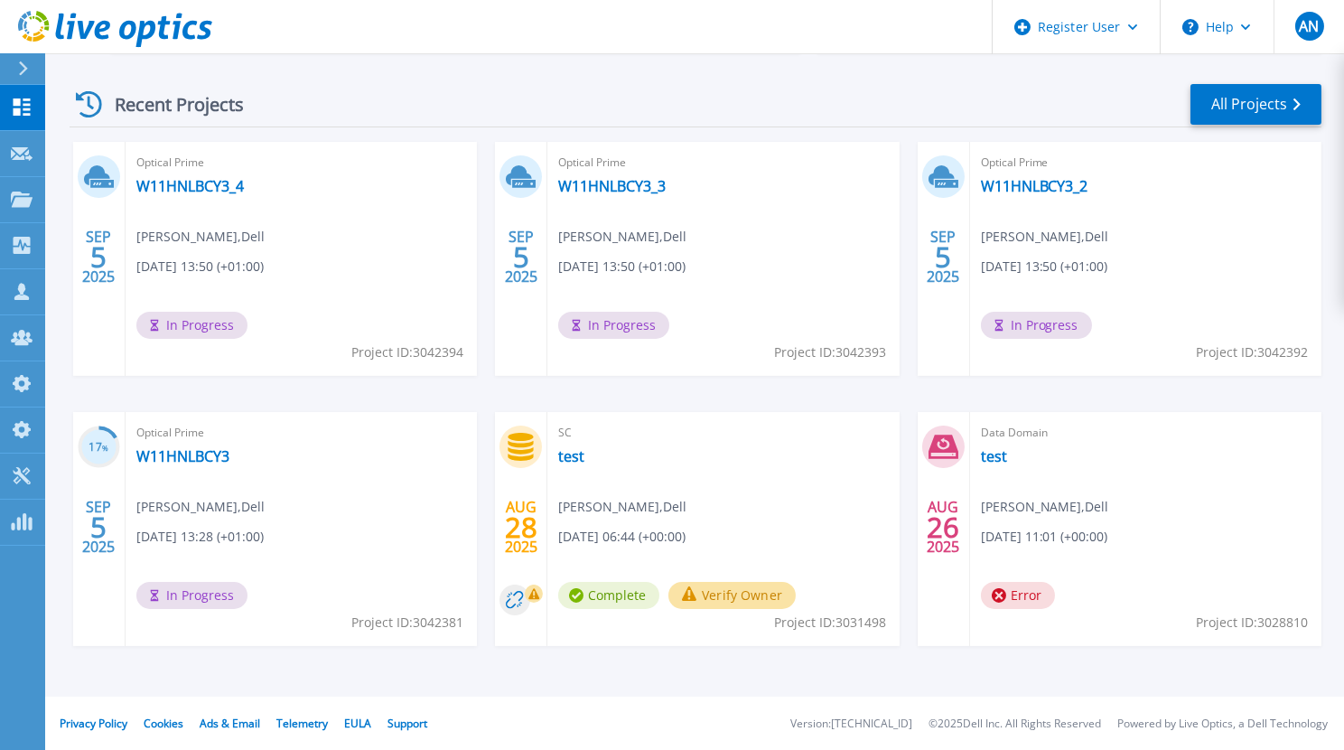
click at [97, 33] on icon at bounding box center [102, 30] width 15 height 19
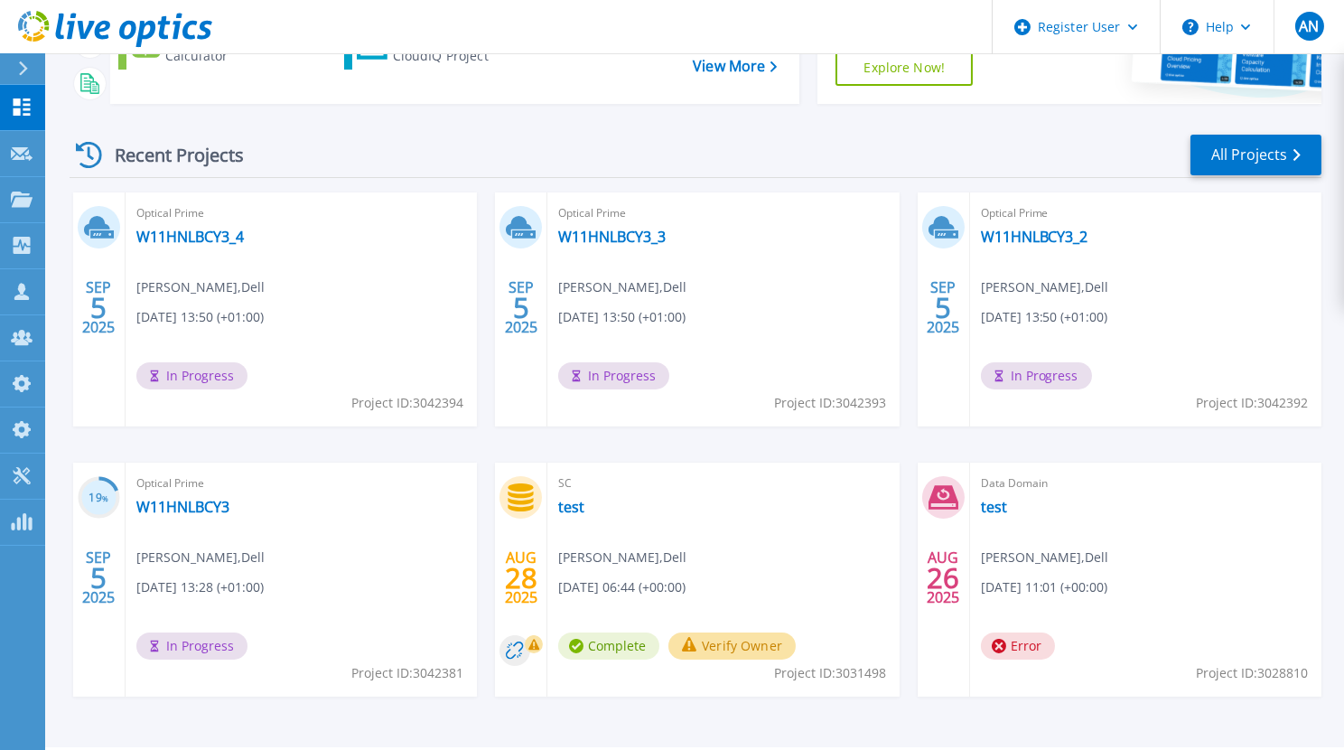
scroll to position [200, 0]
click at [148, 44] on icon at bounding box center [115, 29] width 194 height 37
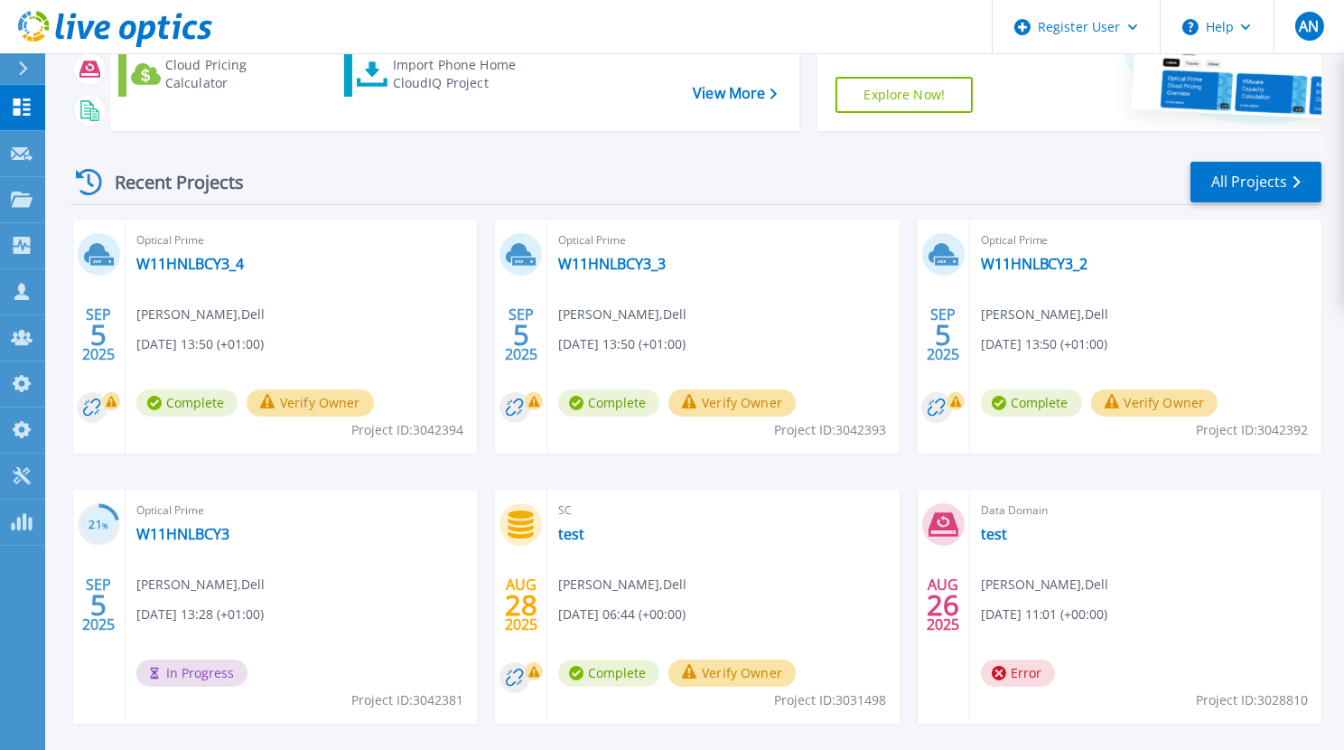
scroll to position [173, 0]
click at [210, 262] on link "W11HNLBCY3_4" at bounding box center [189, 264] width 107 height 18
click at [602, 261] on link "W11HNLBCY3_3" at bounding box center [611, 264] width 107 height 18
click at [995, 266] on link "W11HNLBCY3_2" at bounding box center [1034, 264] width 107 height 18
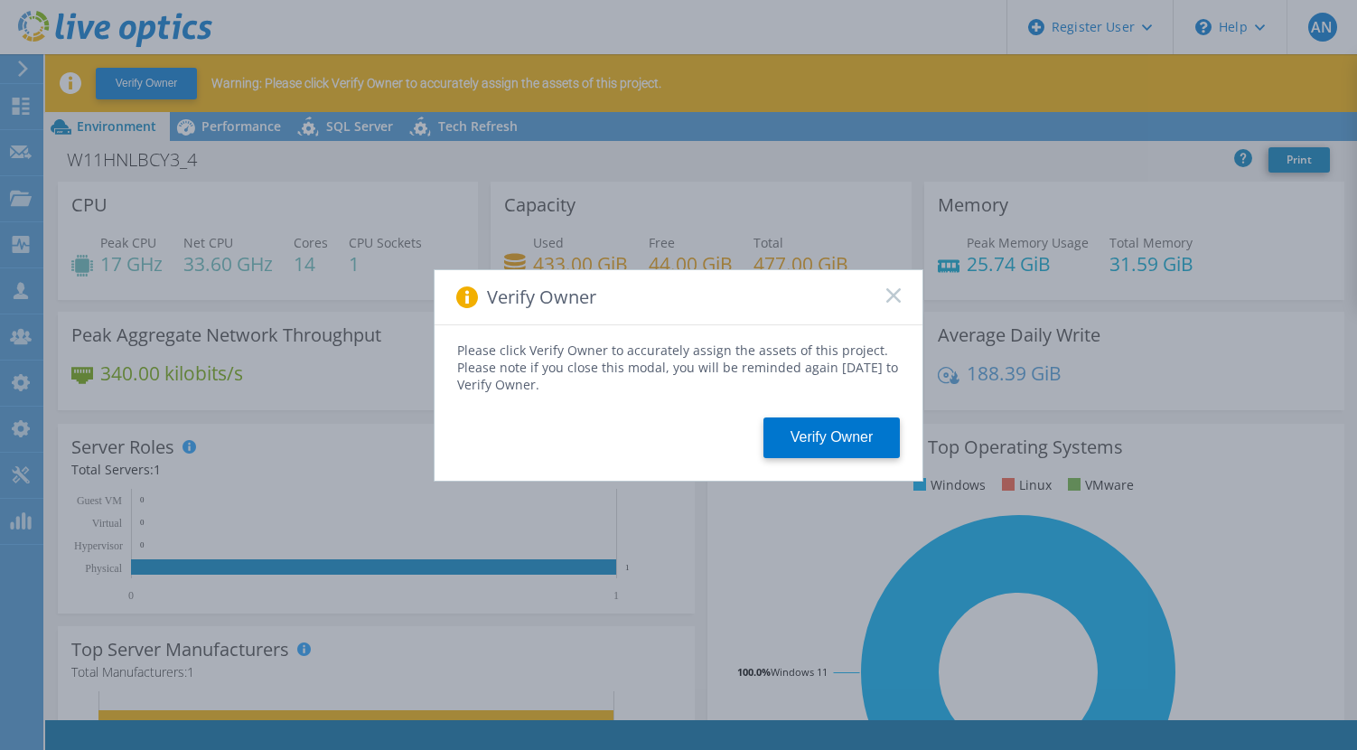
click at [900, 288] on rect at bounding box center [892, 294] width 15 height 15
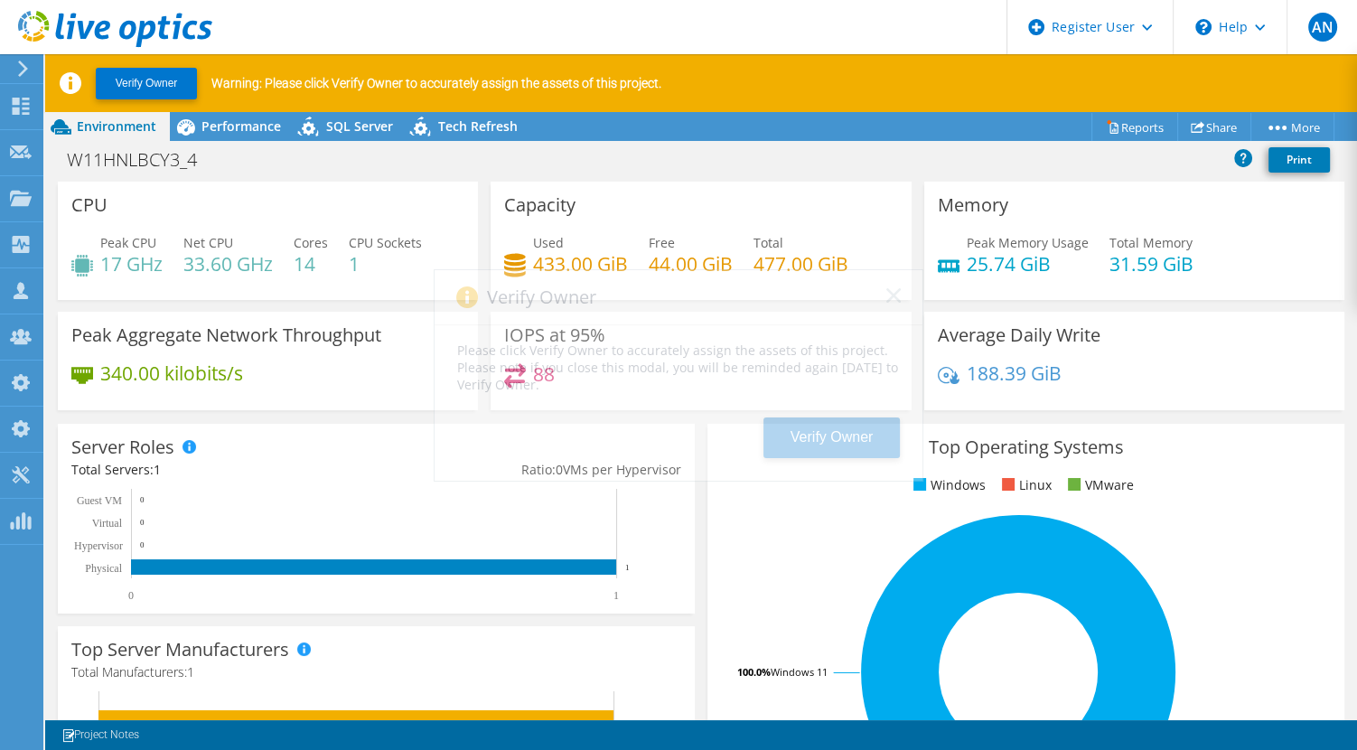
click at [896, 291] on rect at bounding box center [892, 294] width 15 height 15
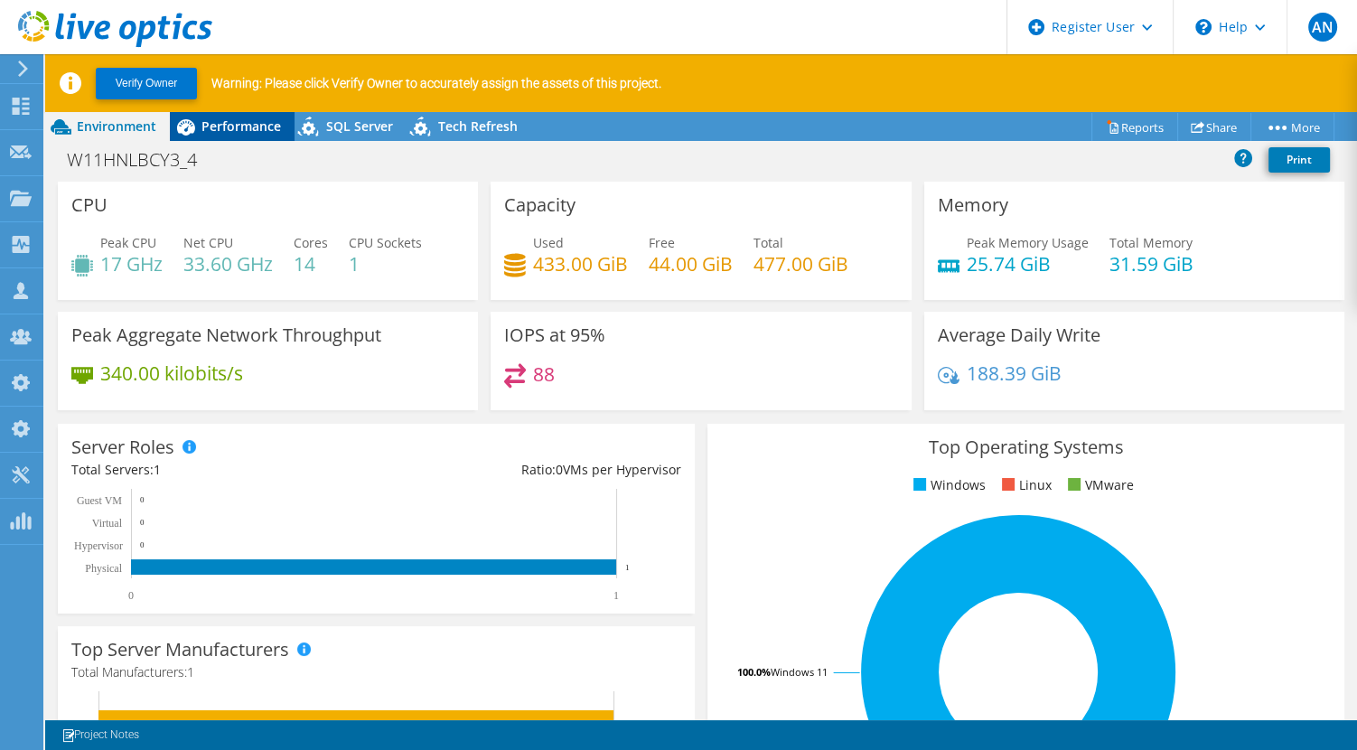
click at [241, 130] on span "Performance" at bounding box center [240, 125] width 79 height 17
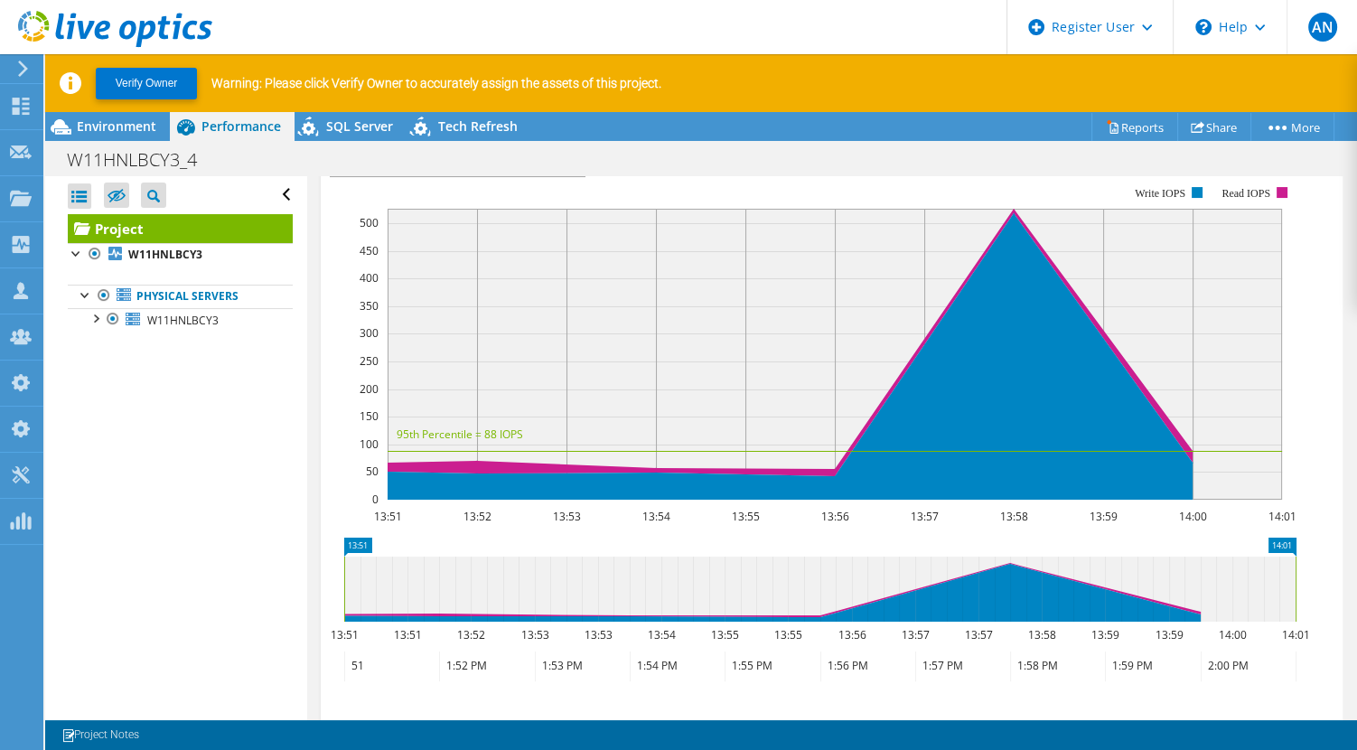
scroll to position [482, 0]
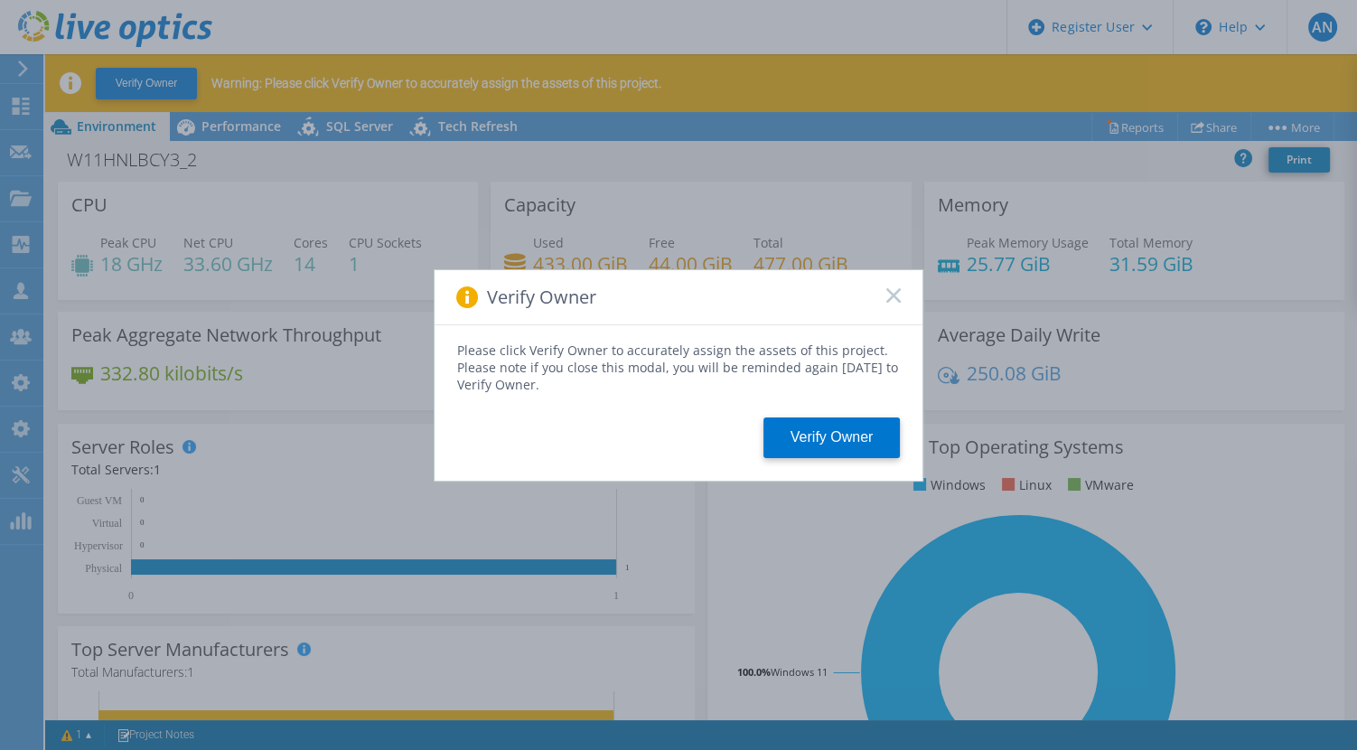
click at [898, 285] on div "Verify Owner" at bounding box center [678, 297] width 488 height 55
click at [892, 295] on rect at bounding box center [892, 294] width 15 height 15
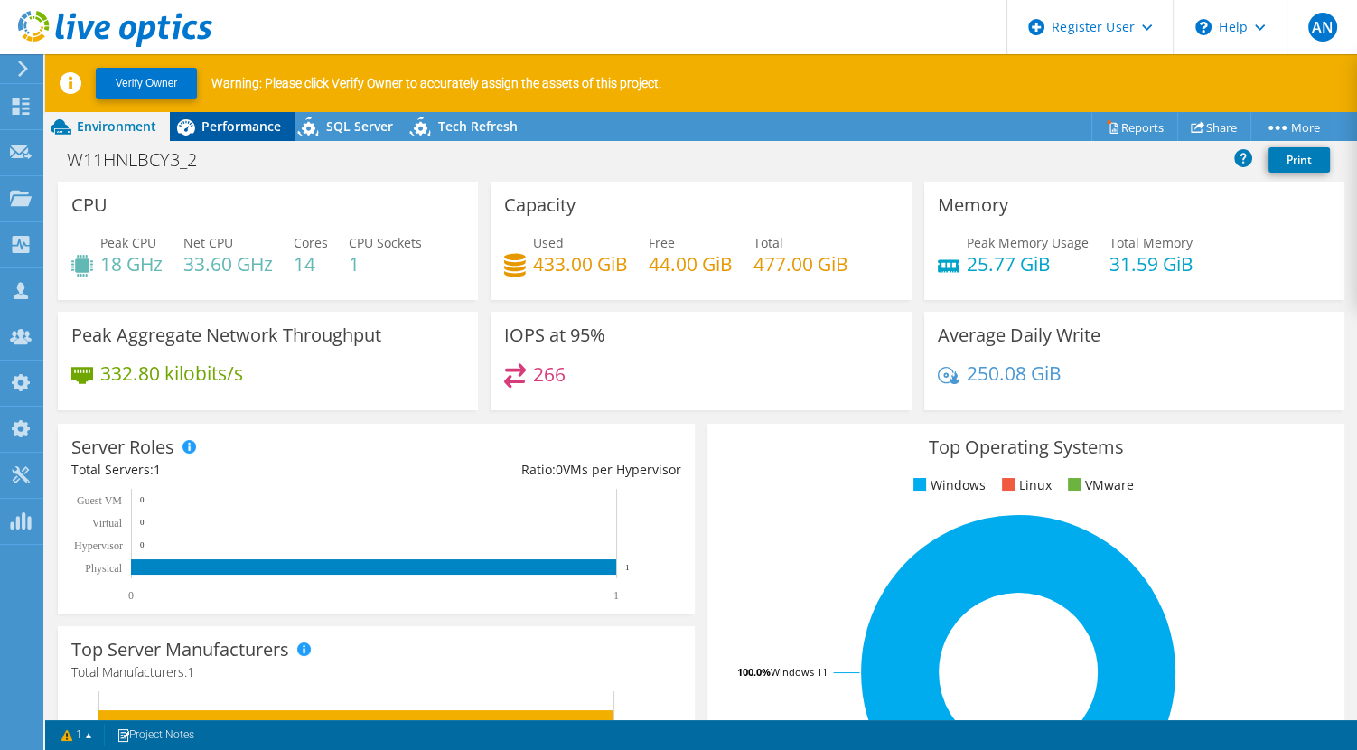
click at [220, 127] on span "Performance" at bounding box center [240, 125] width 79 height 17
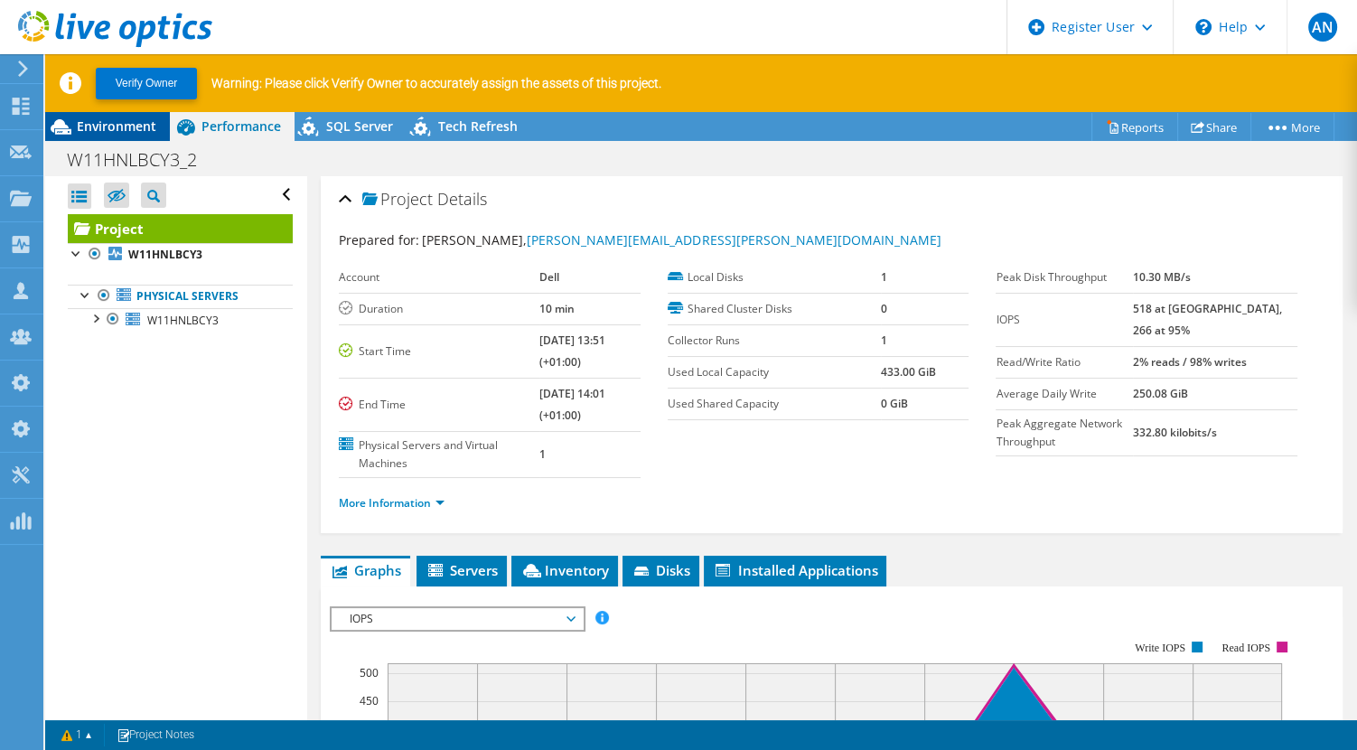
click at [119, 126] on span "Environment" at bounding box center [116, 125] width 79 height 17
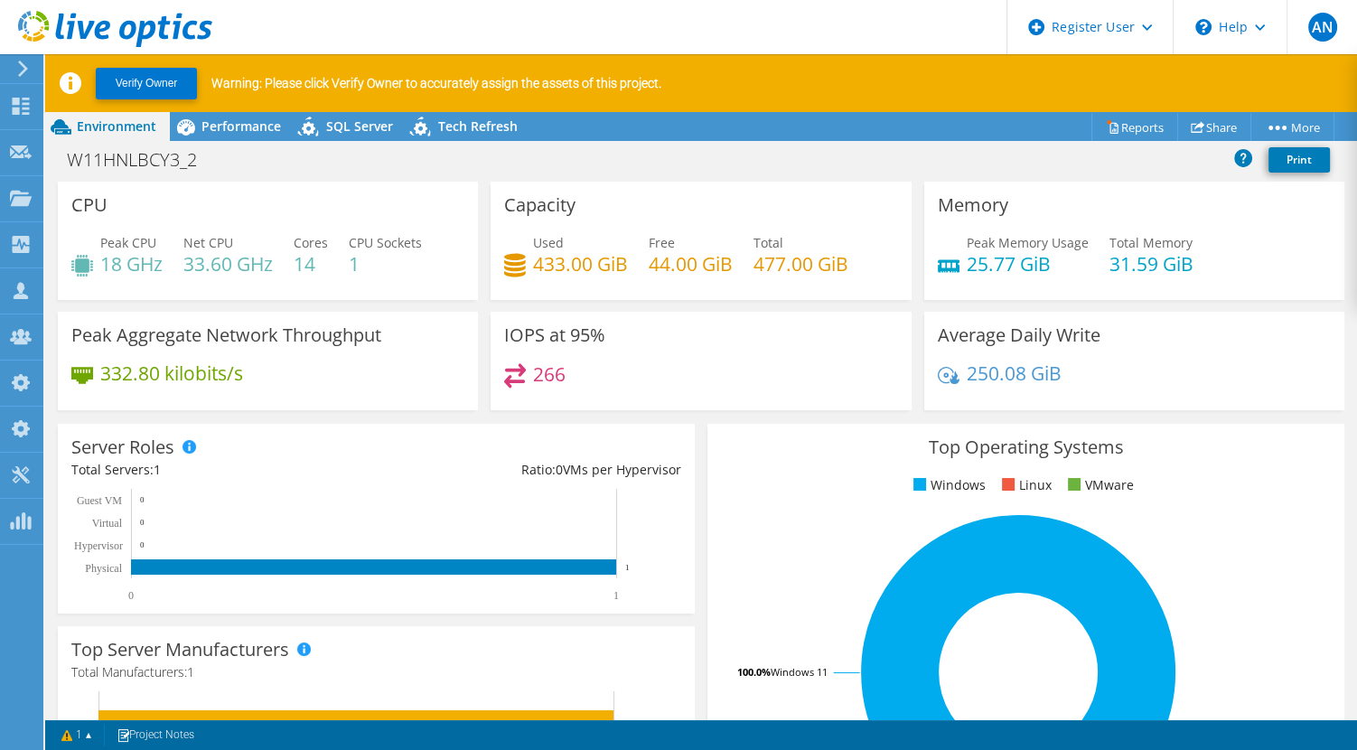
click at [248, 304] on div "CPU Peak CPU 18 GHz Net CPU 33.60 GHz Cores 14 CPU Sockets 1" at bounding box center [267, 247] width 433 height 130
click at [81, 747] on section "Warnings Messages Project Notes Save Discard Changes 1 1 Project Notes" at bounding box center [701, 735] width 1312 height 30
click at [81, 739] on link "1" at bounding box center [77, 735] width 56 height 23
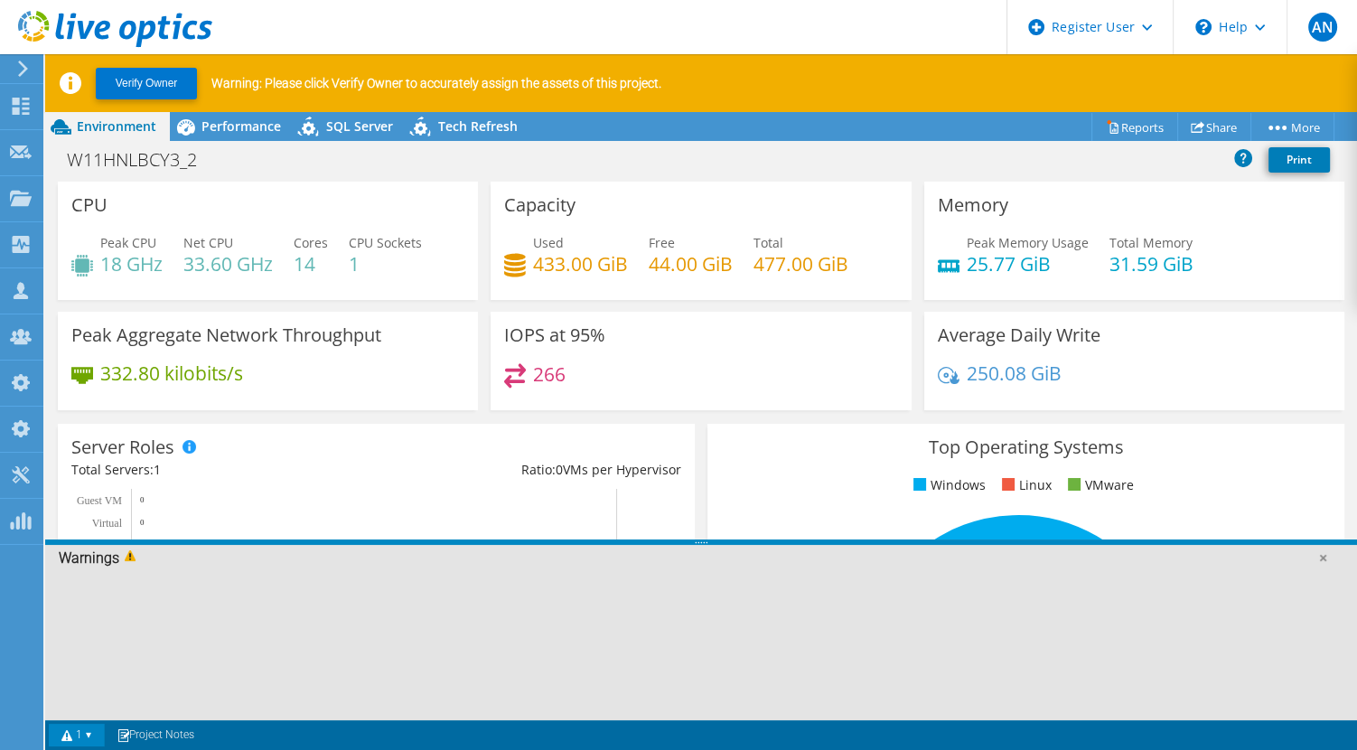
click at [81, 739] on link "1" at bounding box center [77, 735] width 56 height 23
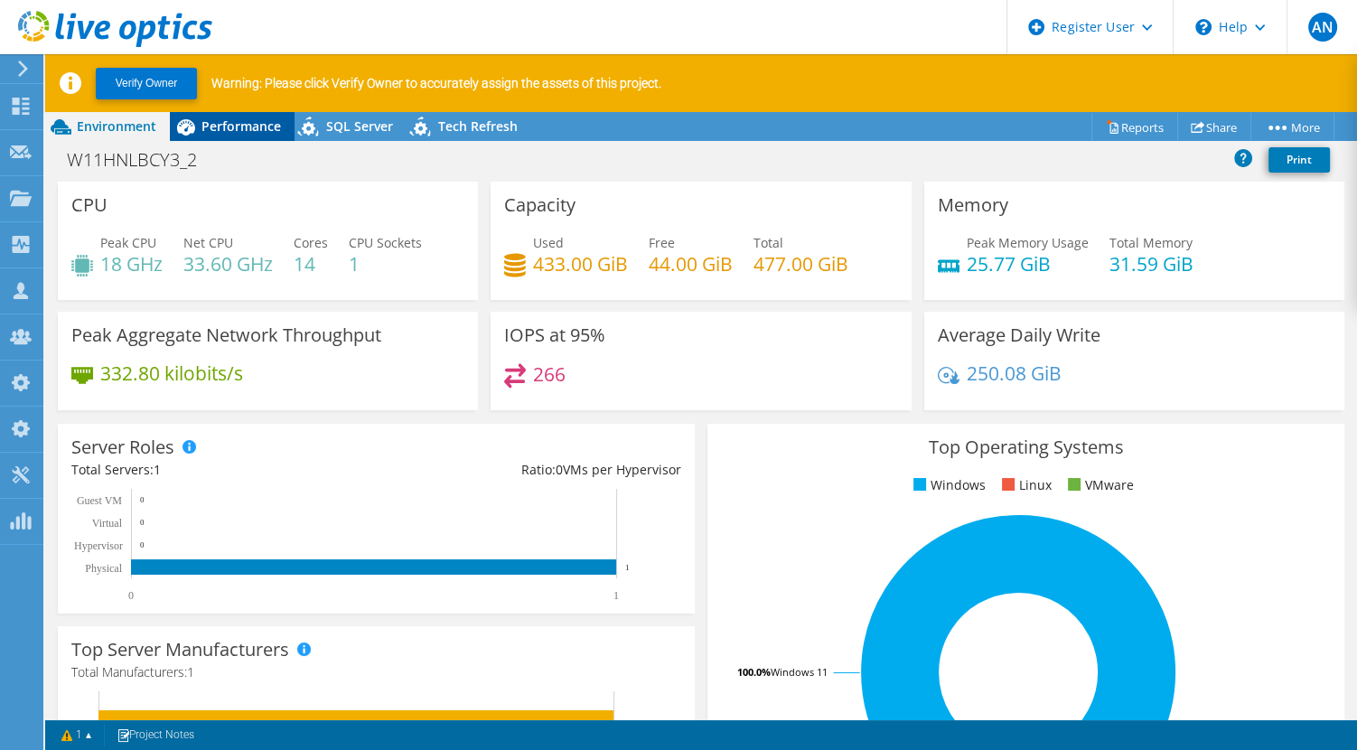
click at [233, 133] on span "Performance" at bounding box center [240, 125] width 79 height 17
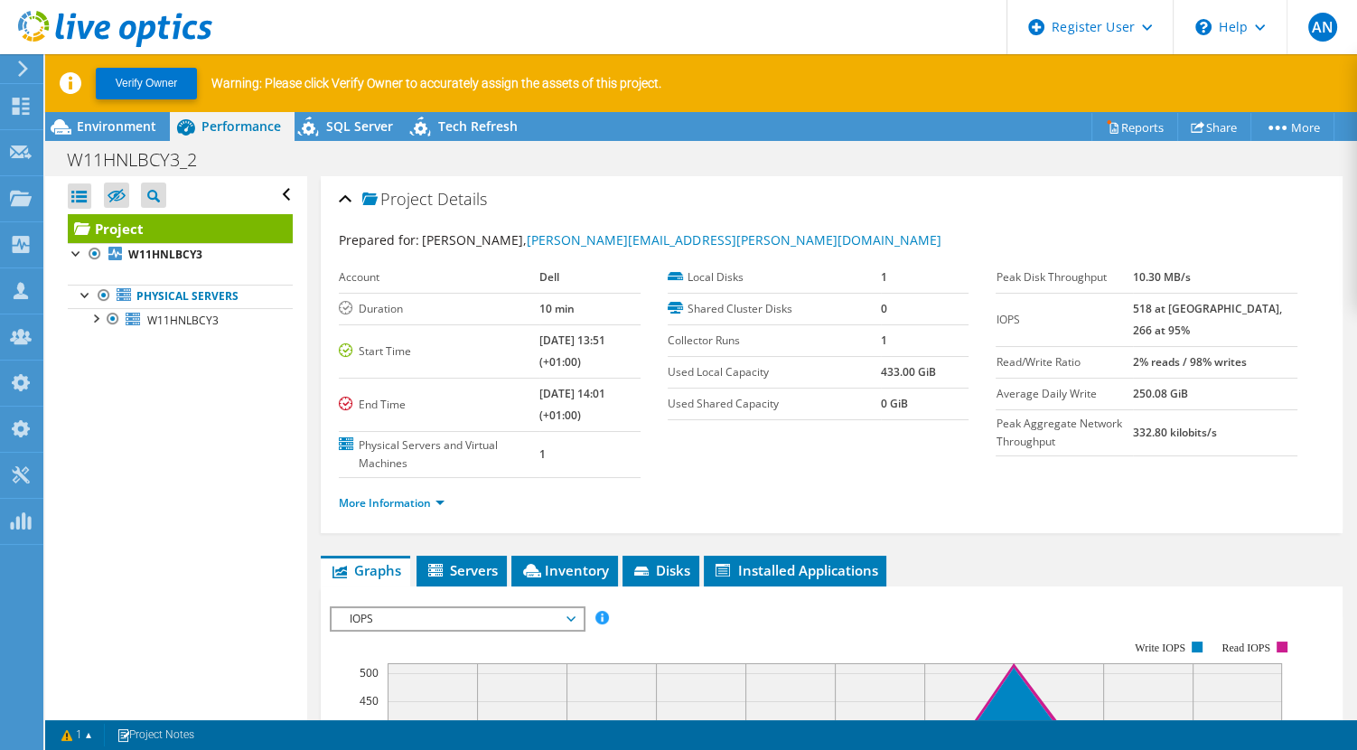
click at [181, 20] on icon at bounding box center [115, 29] width 194 height 37
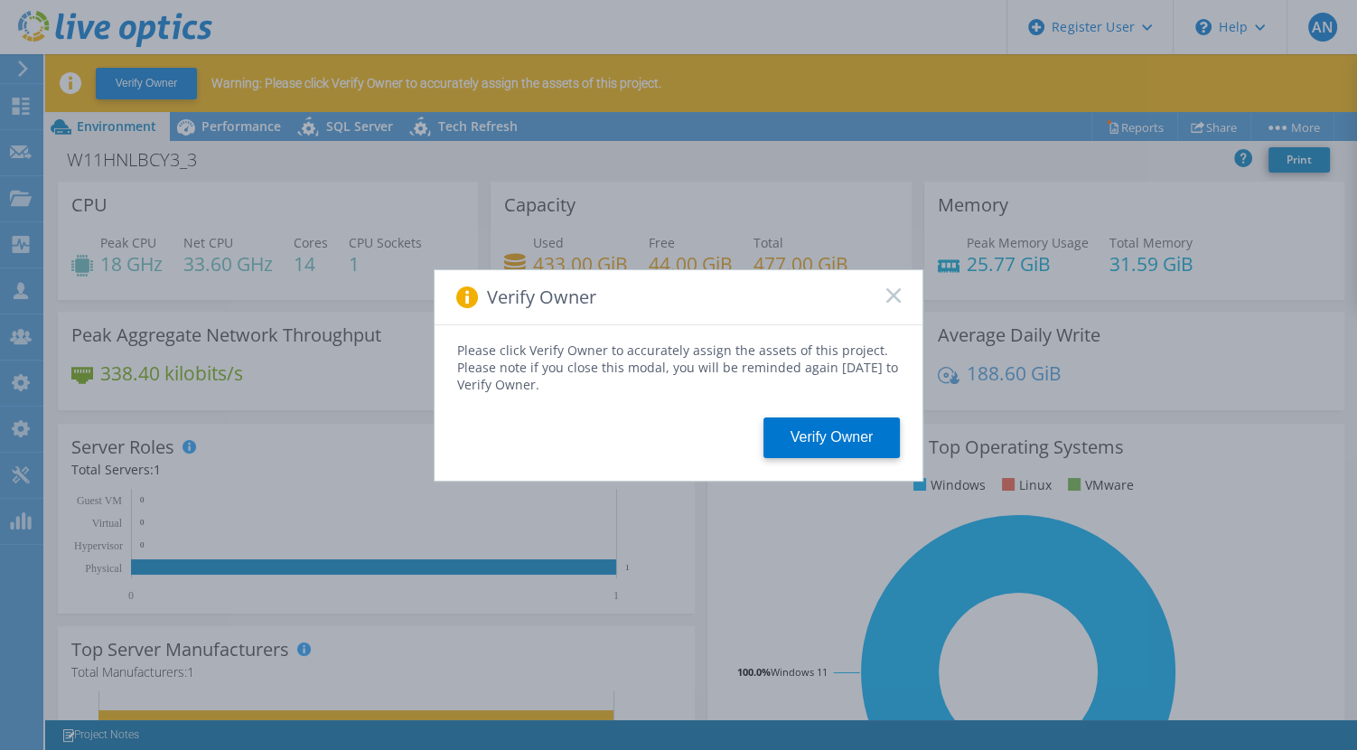
click at [894, 294] on rect at bounding box center [892, 294] width 15 height 15
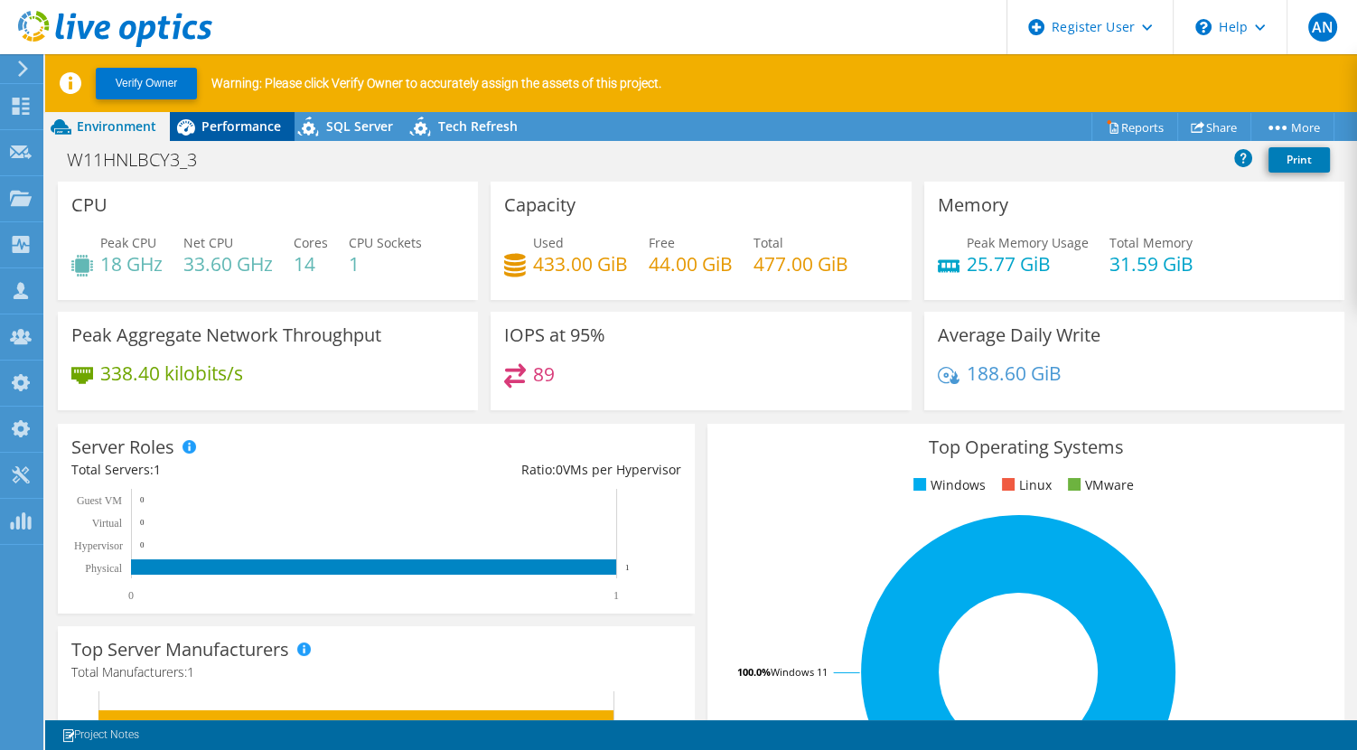
click at [205, 122] on span "Performance" at bounding box center [240, 125] width 79 height 17
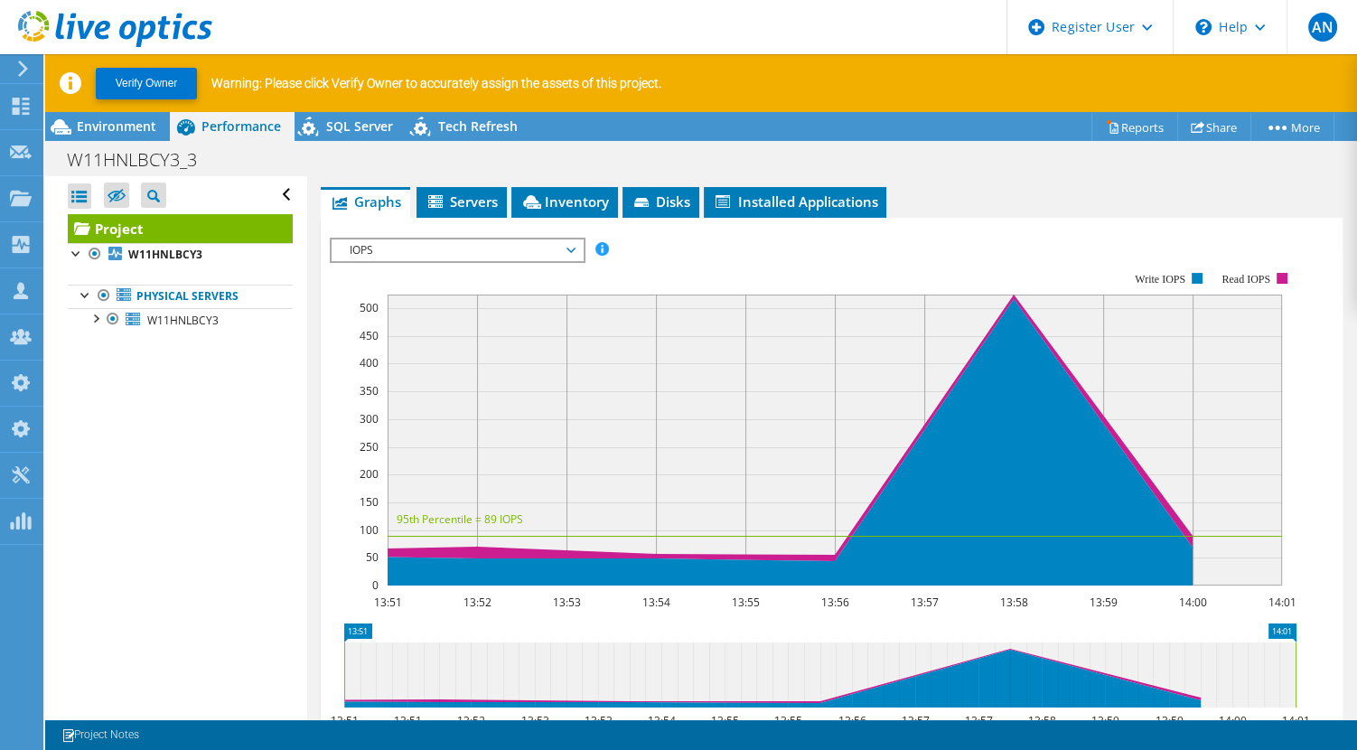
scroll to position [369, 0]
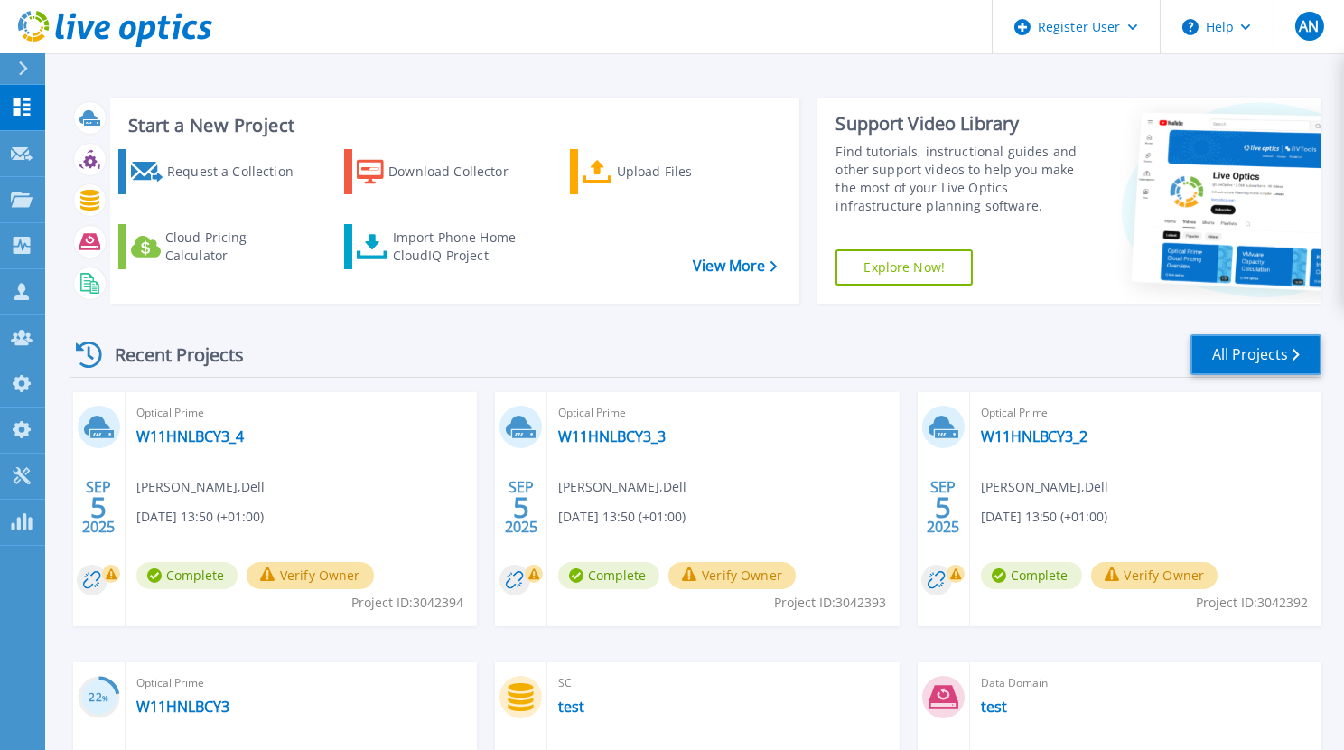
click at [1257, 349] on link "All Projects" at bounding box center [1255, 354] width 131 height 41
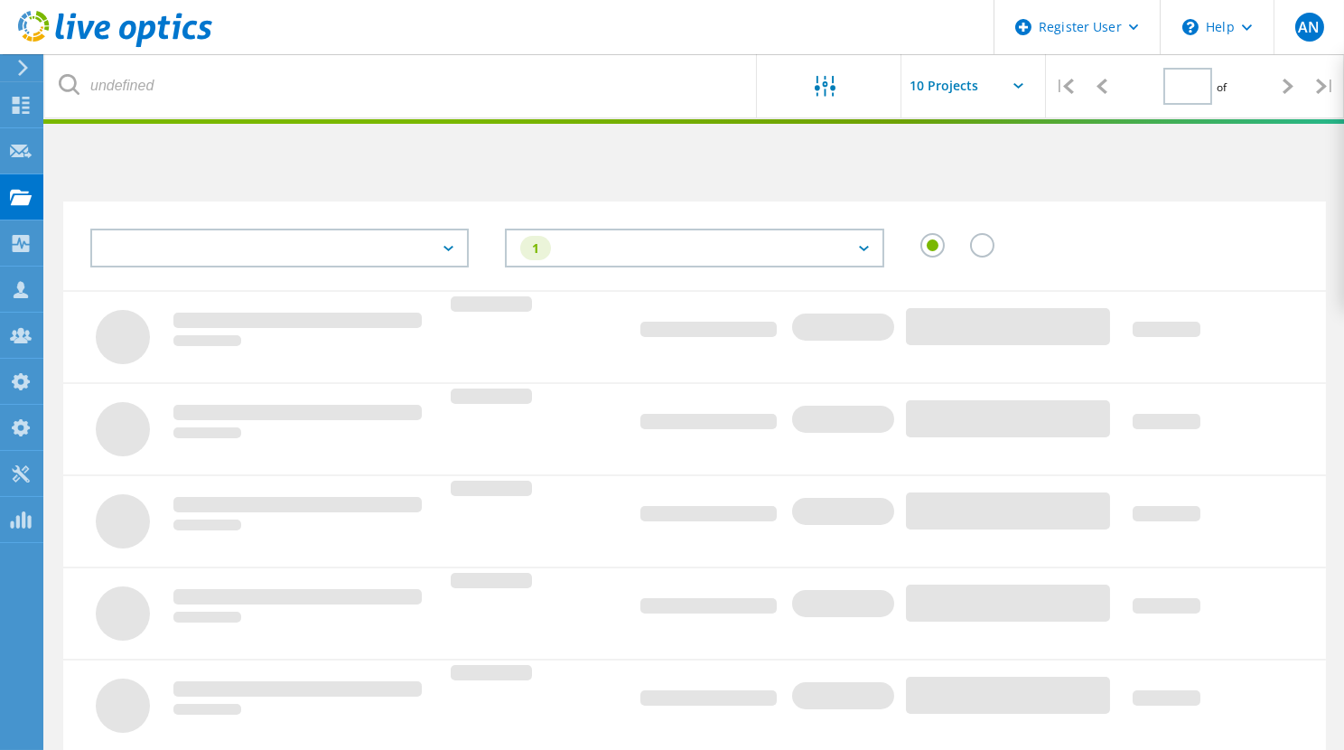
type input "1"
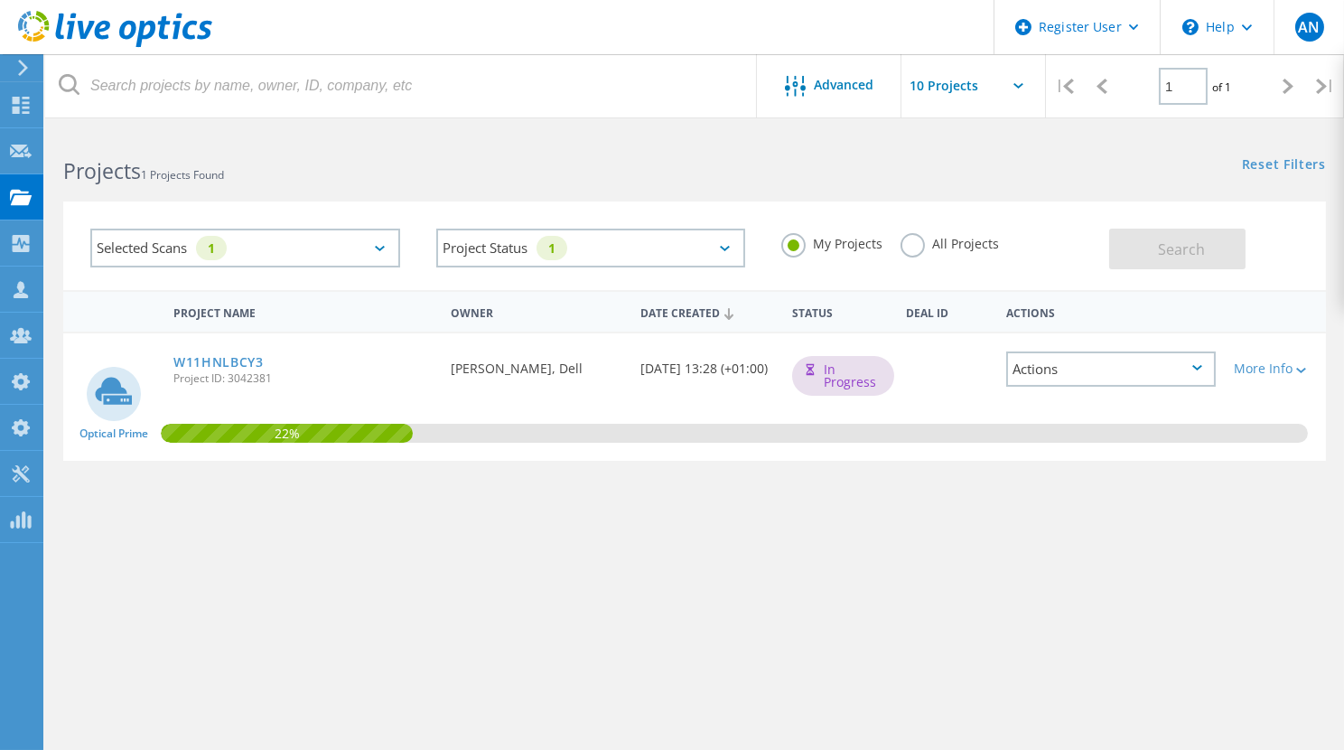
click at [955, 245] on label "All Projects" at bounding box center [950, 241] width 98 height 17
click at [0, 0] on input "All Projects" at bounding box center [0, 0] width 0 height 0
click at [1115, 247] on button "Search" at bounding box center [1177, 249] width 136 height 41
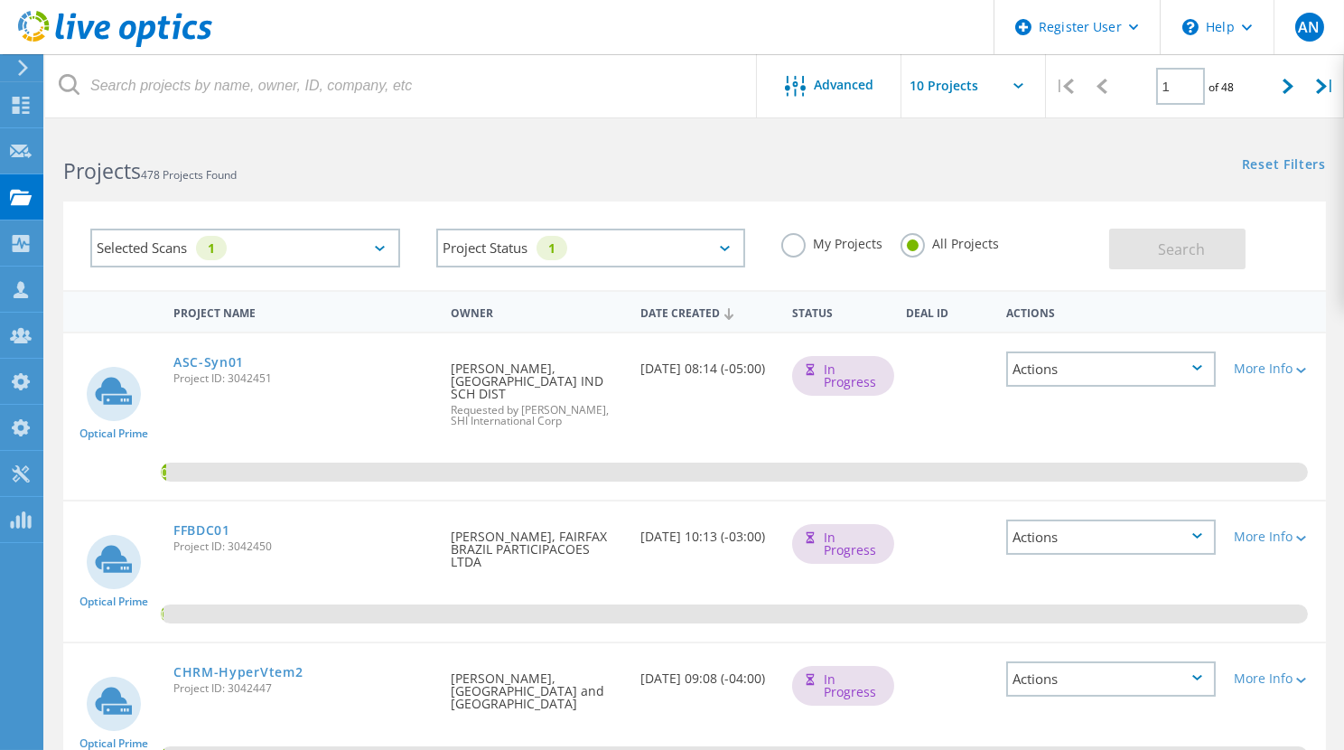
click at [943, 177] on div "Projects 478 Projects Found Reset Filters Show Filters" at bounding box center [694, 155] width 1299 height 48
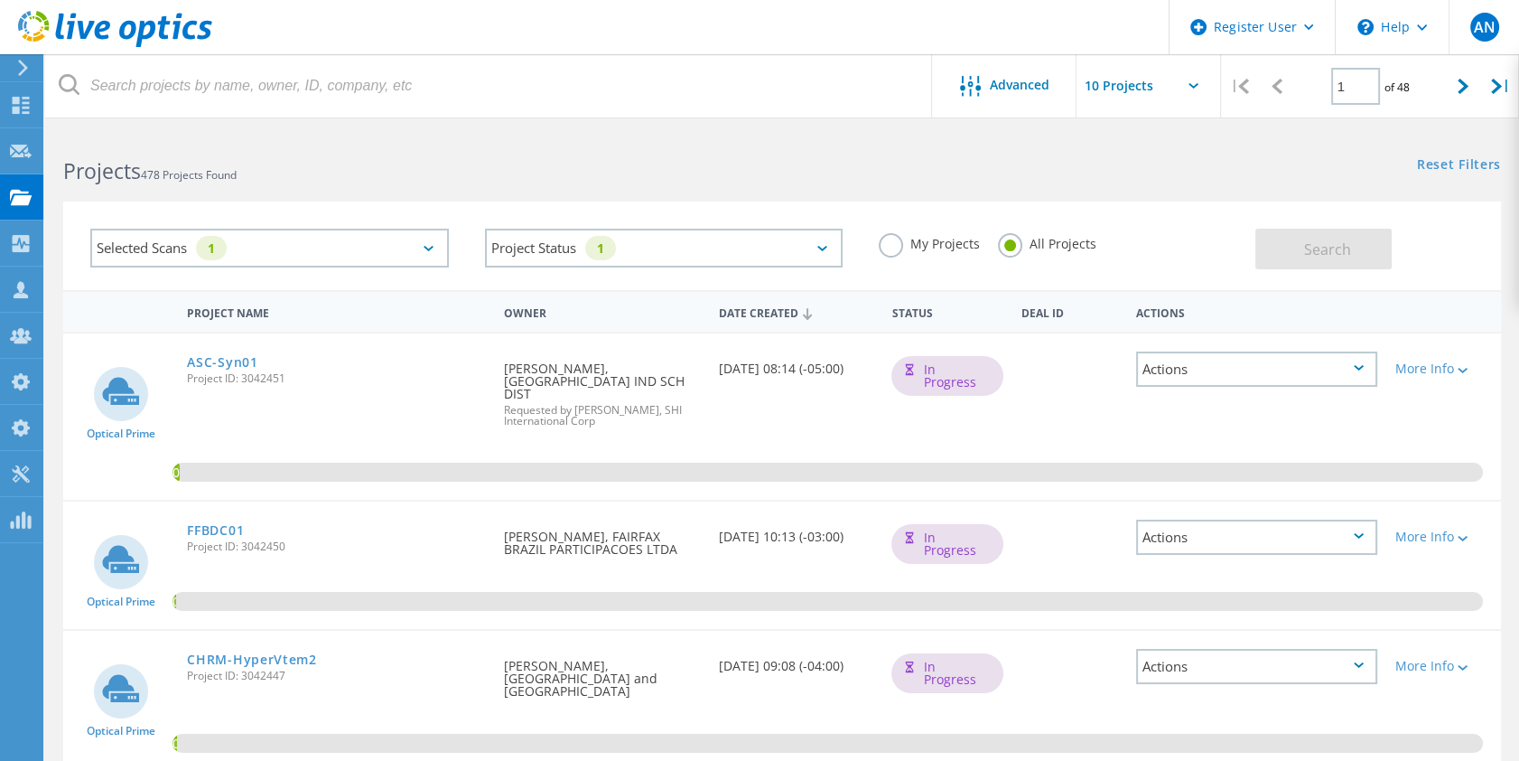
click at [96, 20] on icon at bounding box center [115, 29] width 194 height 37
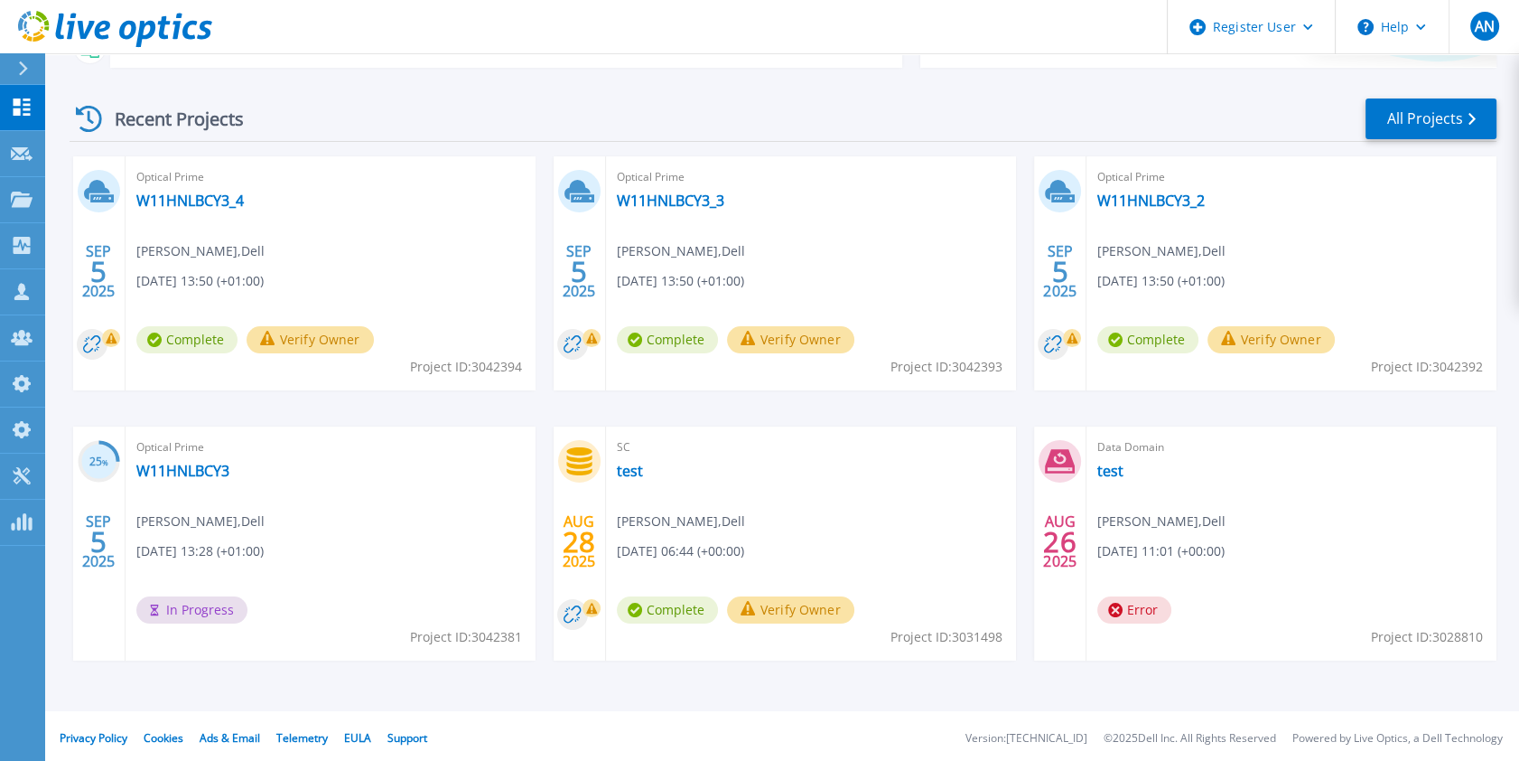
scroll to position [240, 0]
